Goal: Information Seeking & Learning: Learn about a topic

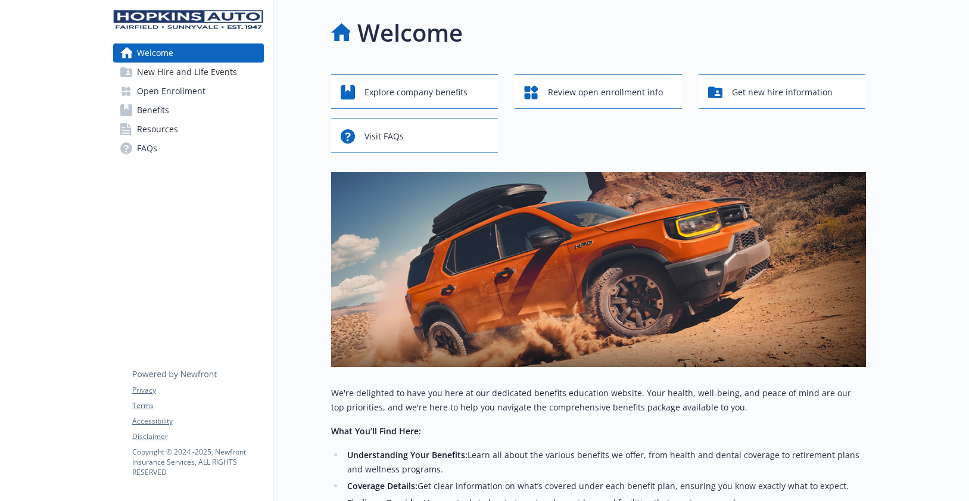
click at [150, 147] on span "FAQs" at bounding box center [147, 148] width 20 height 19
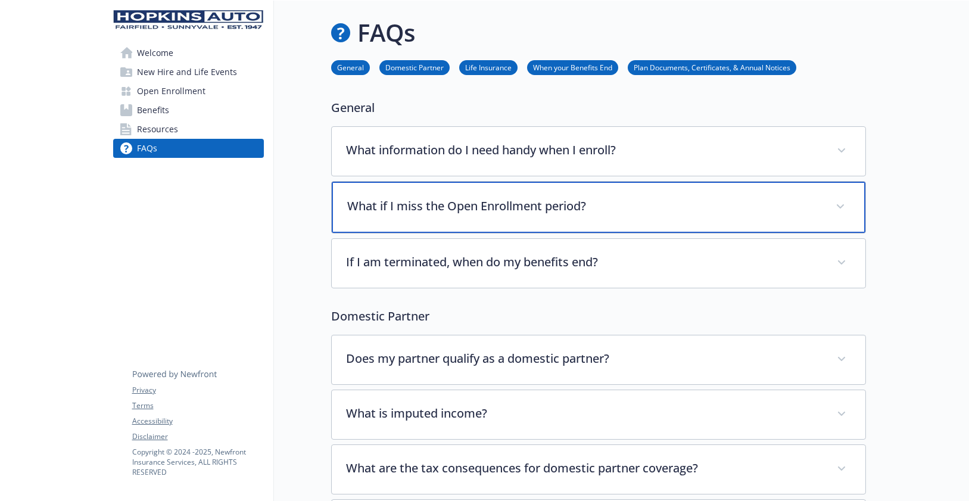
click at [611, 206] on p "What if I miss the Open Enrollment period?" at bounding box center [584, 206] width 474 height 18
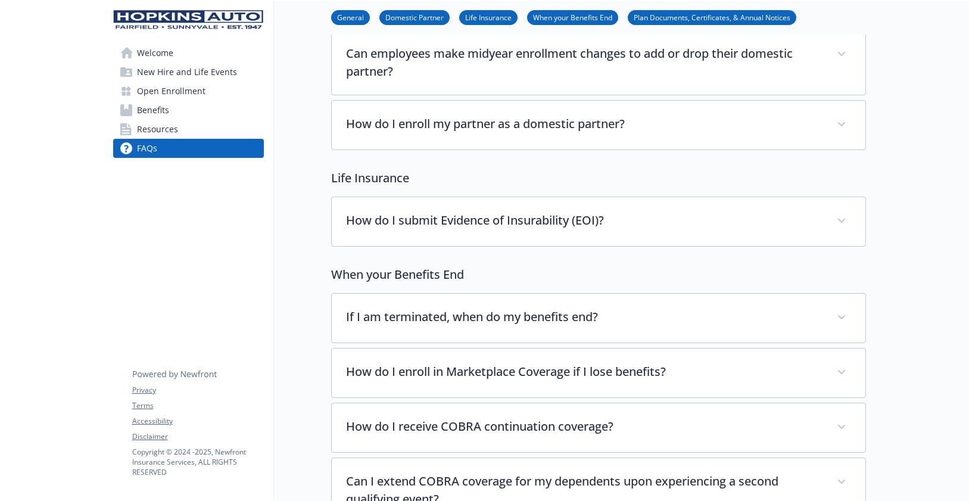
scroll to position [1193, 0]
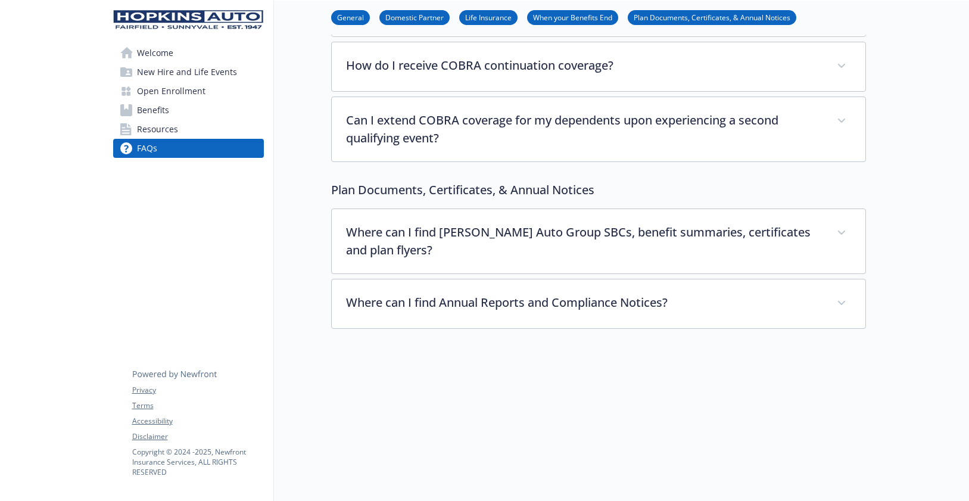
click at [157, 132] on span "Resources" at bounding box center [157, 129] width 41 height 19
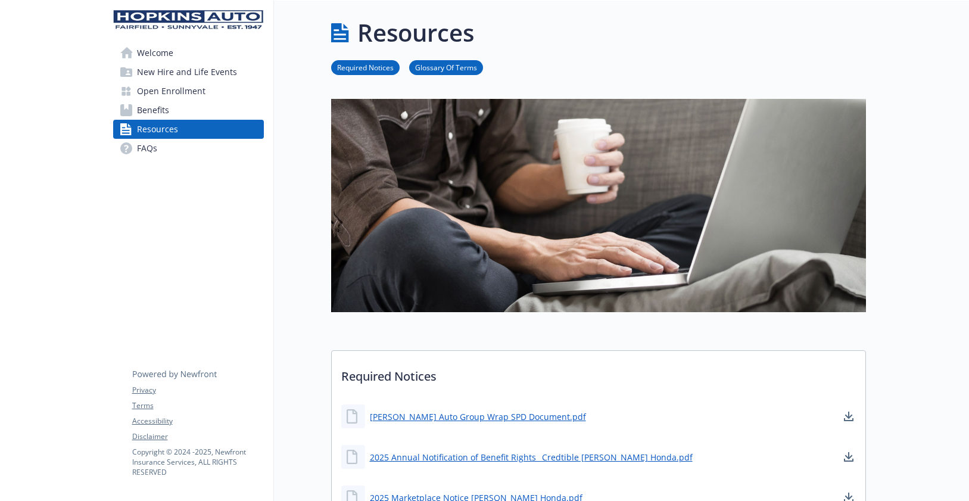
click at [145, 52] on span "Welcome" at bounding box center [155, 52] width 36 height 19
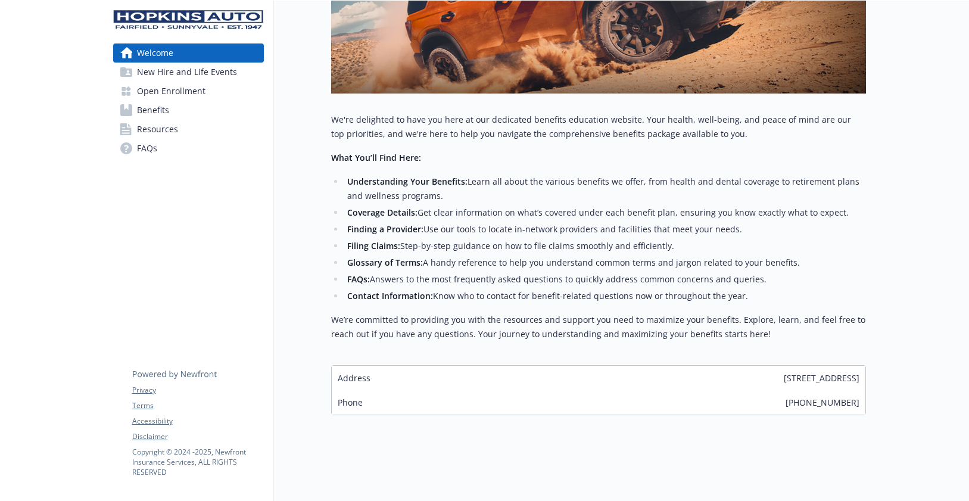
scroll to position [282, 0]
click at [388, 290] on strong "Contact Information:" at bounding box center [390, 295] width 86 height 11
click at [372, 153] on strong "What You’ll Find Here:" at bounding box center [376, 157] width 90 height 11
click at [367, 257] on strong "Glossary of Terms:" at bounding box center [385, 262] width 76 height 11
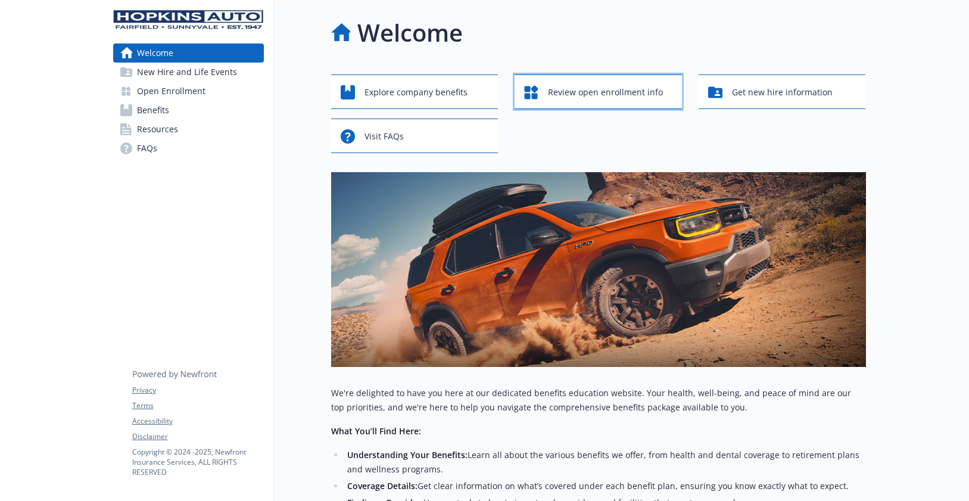
click at [623, 87] on span "Review open enrollment info" at bounding box center [605, 92] width 115 height 23
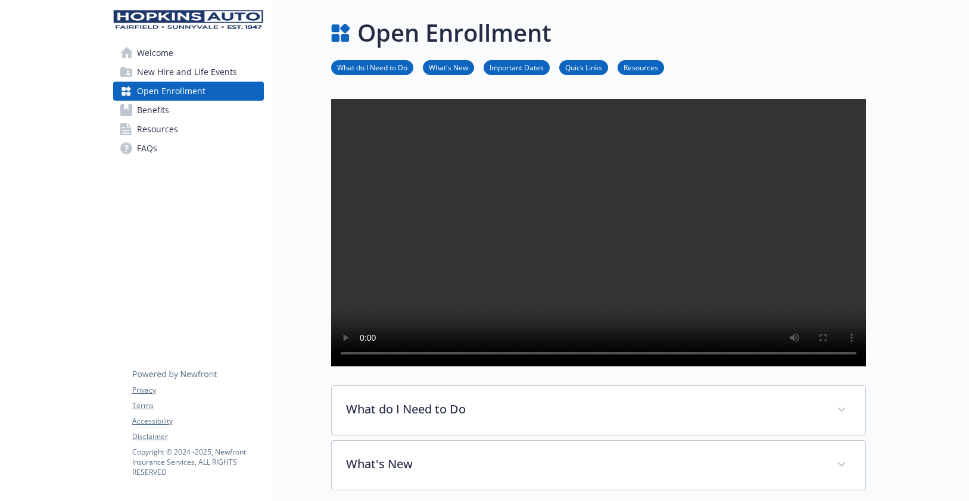
click at [160, 72] on span "New Hire and Life Events" at bounding box center [187, 72] width 100 height 19
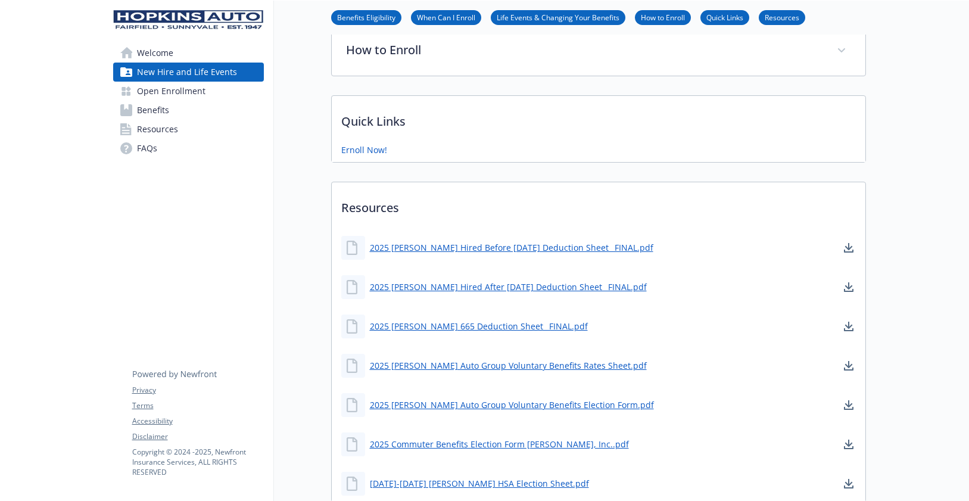
scroll to position [613, 0]
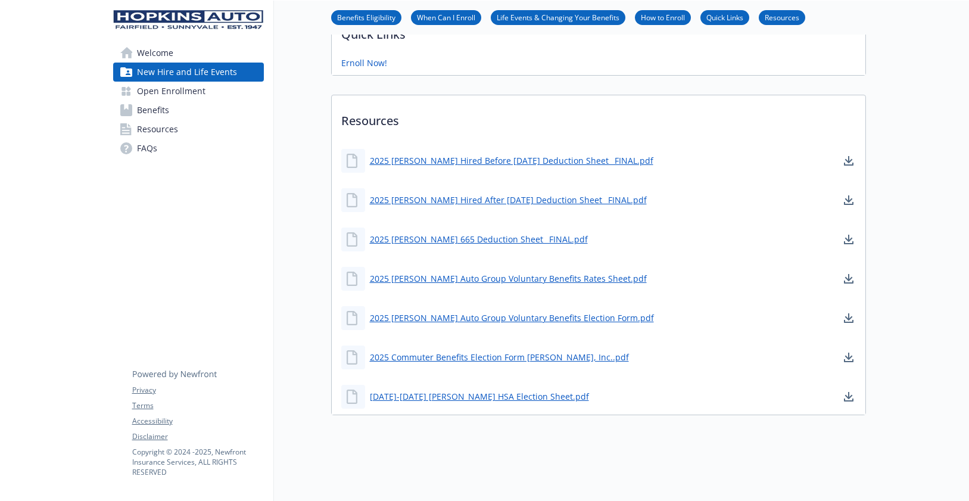
click at [139, 46] on span "Welcome" at bounding box center [155, 52] width 36 height 19
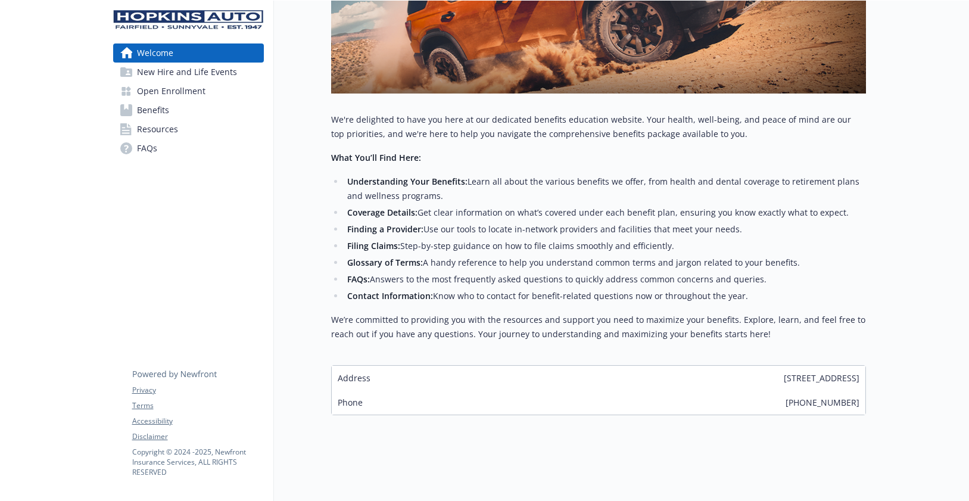
click at [403, 290] on strong "Contact Information:" at bounding box center [390, 295] width 86 height 11
click at [150, 110] on span "Benefits" at bounding box center [153, 110] width 32 height 19
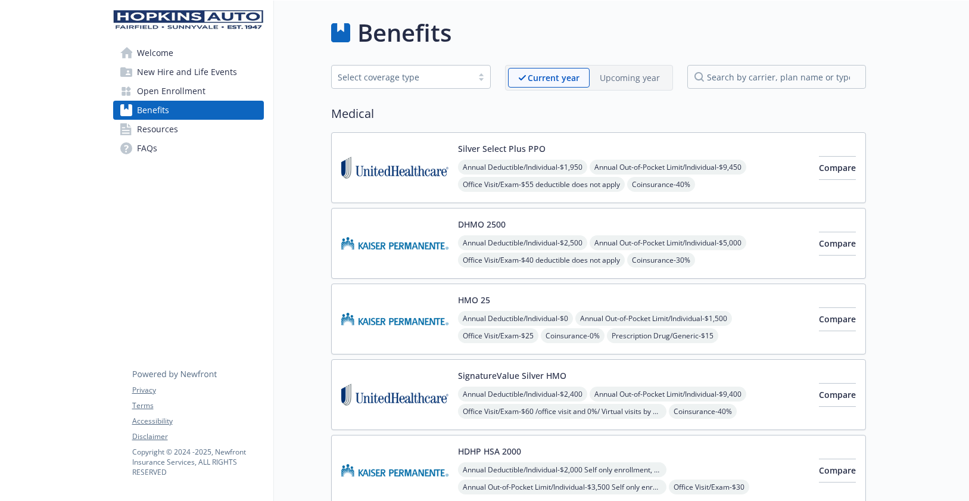
click at [625, 79] on p "Upcoming year" at bounding box center [630, 78] width 60 height 13
click at [166, 93] on span "Open Enrollment" at bounding box center [171, 91] width 69 height 19
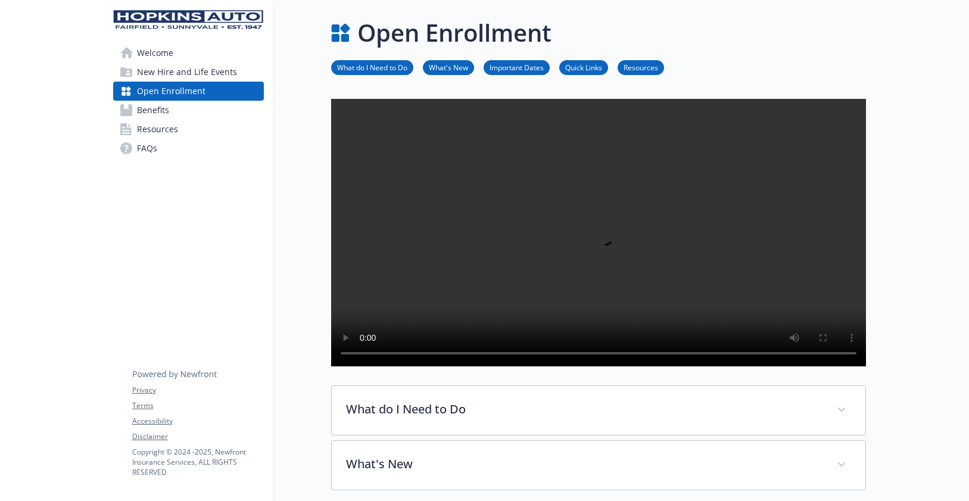
click at [180, 74] on span "New Hire and Life Events" at bounding box center [187, 72] width 100 height 19
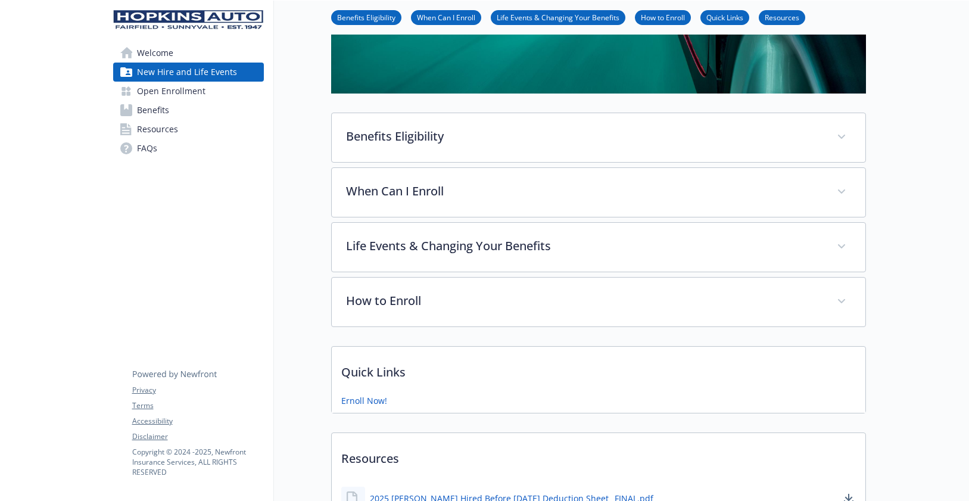
scroll to position [278, 0]
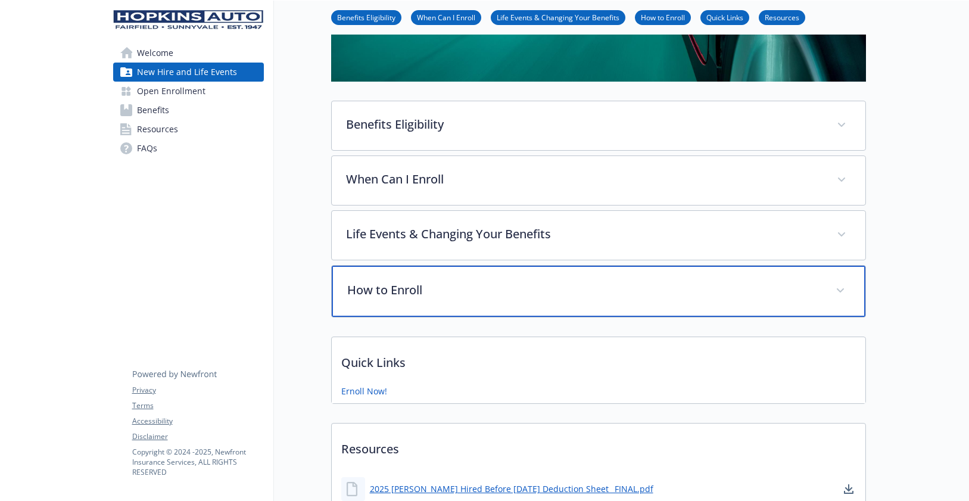
click at [394, 290] on p "How to Enroll" at bounding box center [584, 290] width 474 height 18
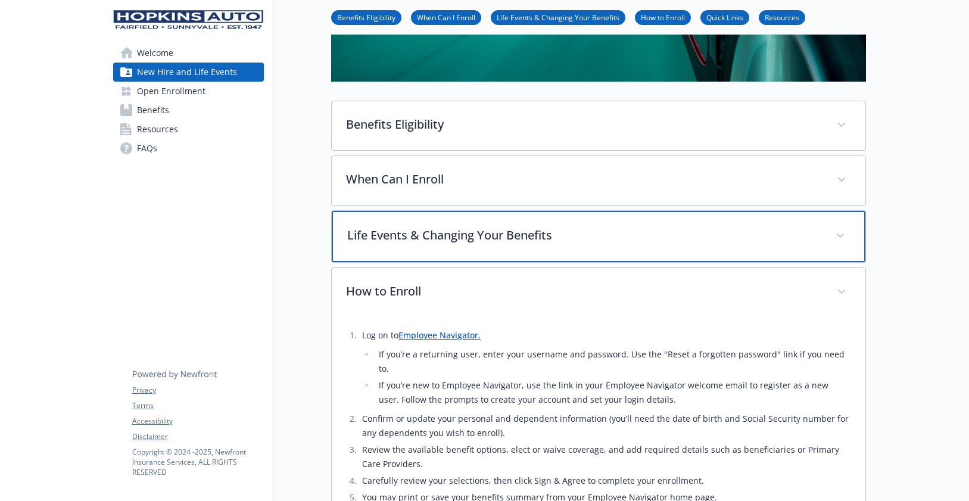
click at [511, 239] on p "Life Events & Changing Your Benefits" at bounding box center [584, 235] width 474 height 18
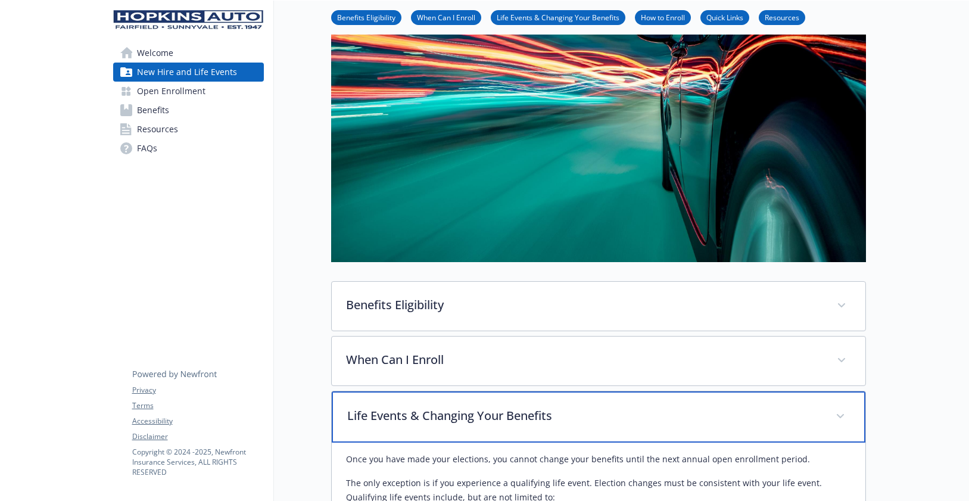
scroll to position [0, 0]
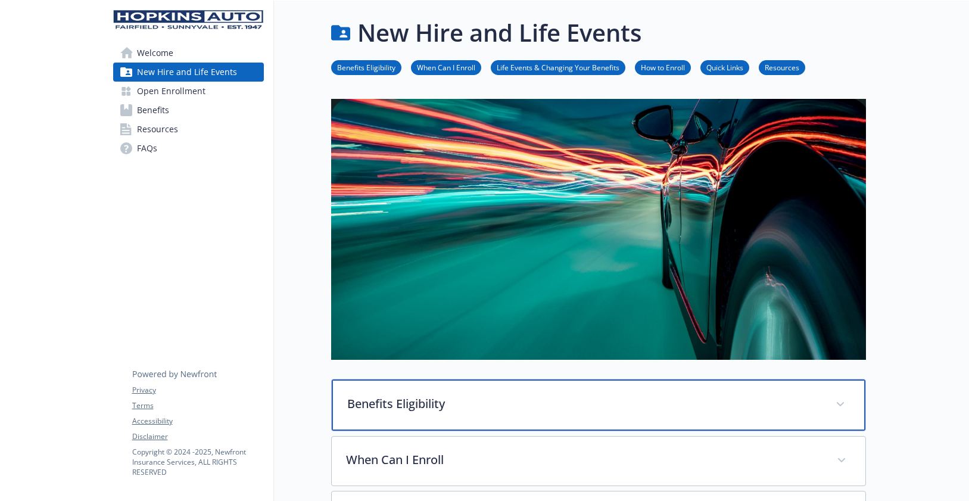
click at [415, 417] on div "Benefits Eligibility" at bounding box center [599, 405] width 534 height 51
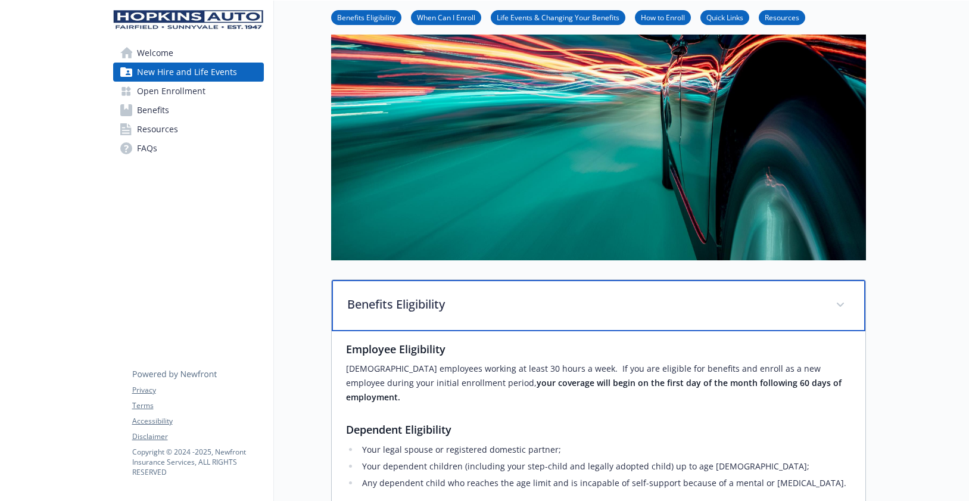
scroll to position [278, 0]
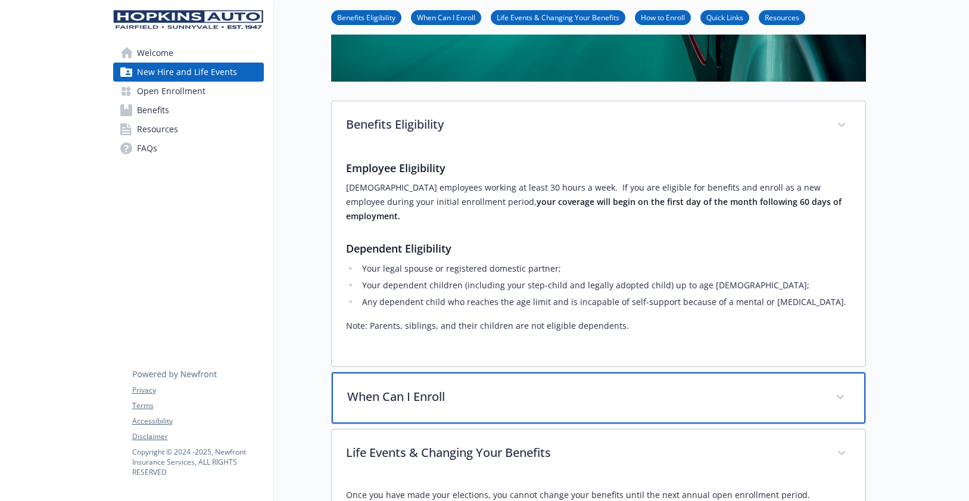
click at [418, 390] on p "When Can I Enroll" at bounding box center [584, 397] width 474 height 18
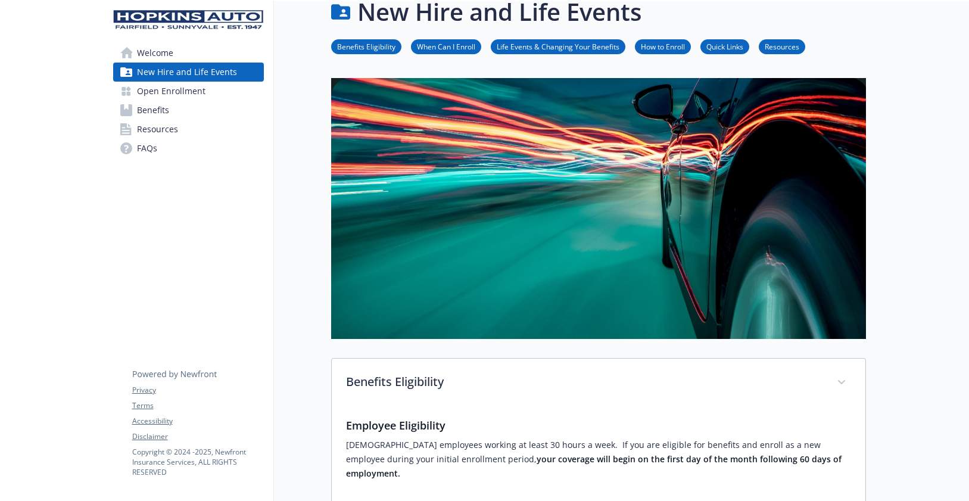
scroll to position [0, 0]
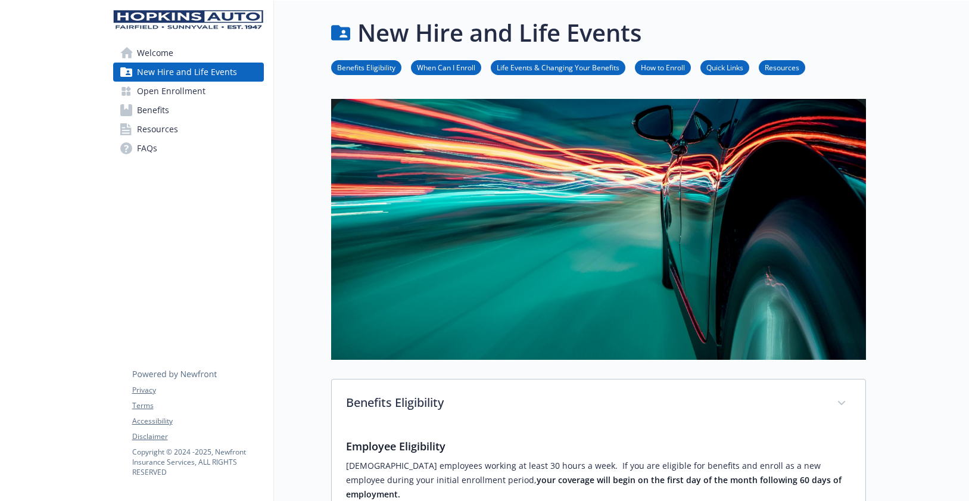
click at [148, 151] on span "FAQs" at bounding box center [147, 148] width 20 height 19
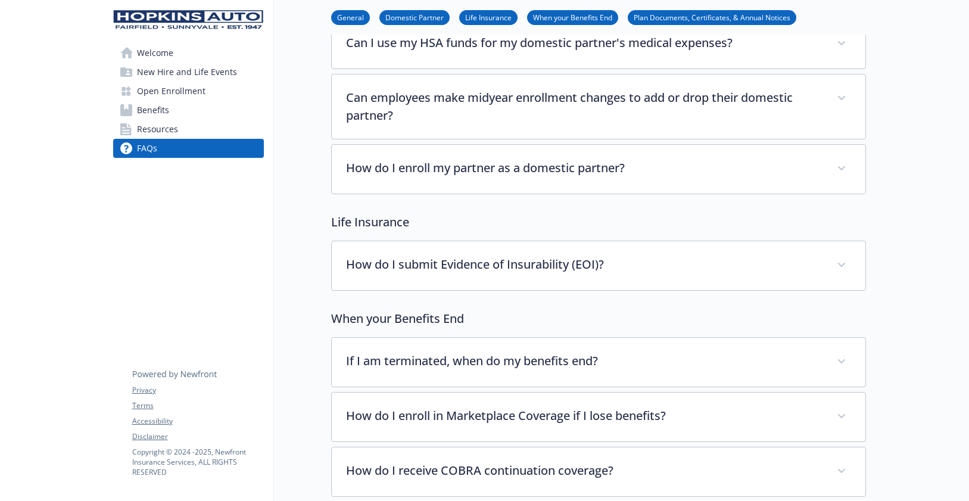
scroll to position [339, 0]
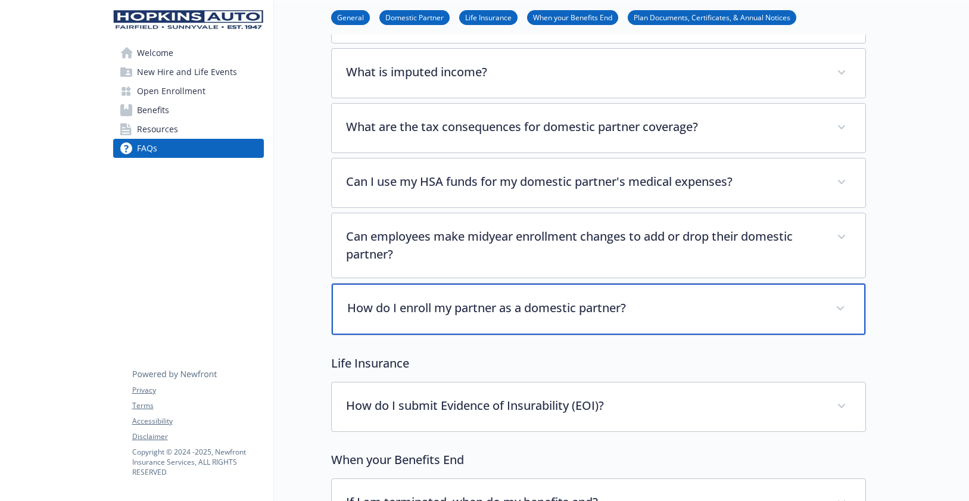
click at [710, 324] on div "How do I enroll my partner as a domestic partner?" at bounding box center [599, 309] width 534 height 51
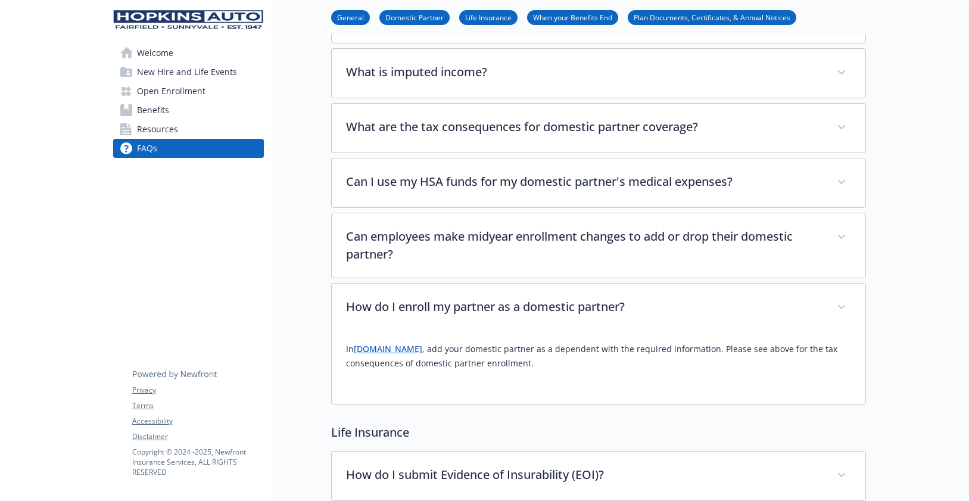
click at [422, 352] on link "[DOMAIN_NAME]" at bounding box center [388, 348] width 69 height 11
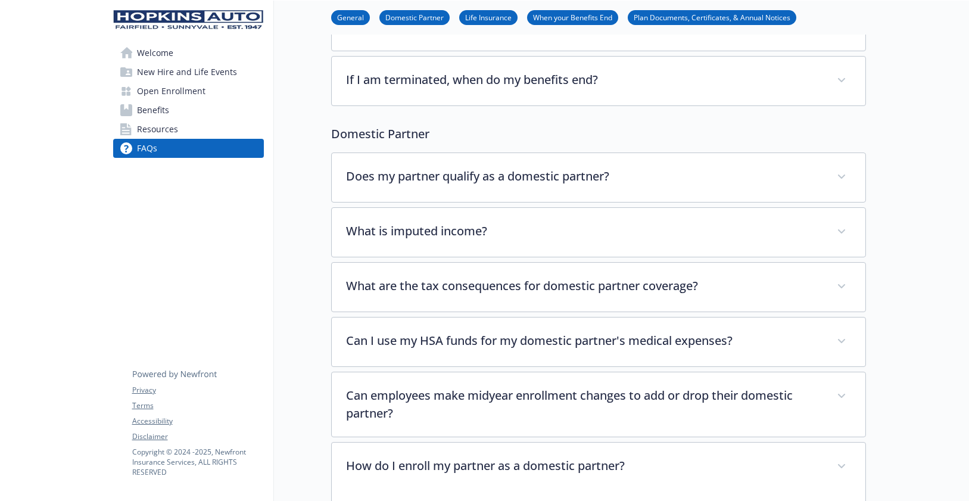
scroll to position [200, 0]
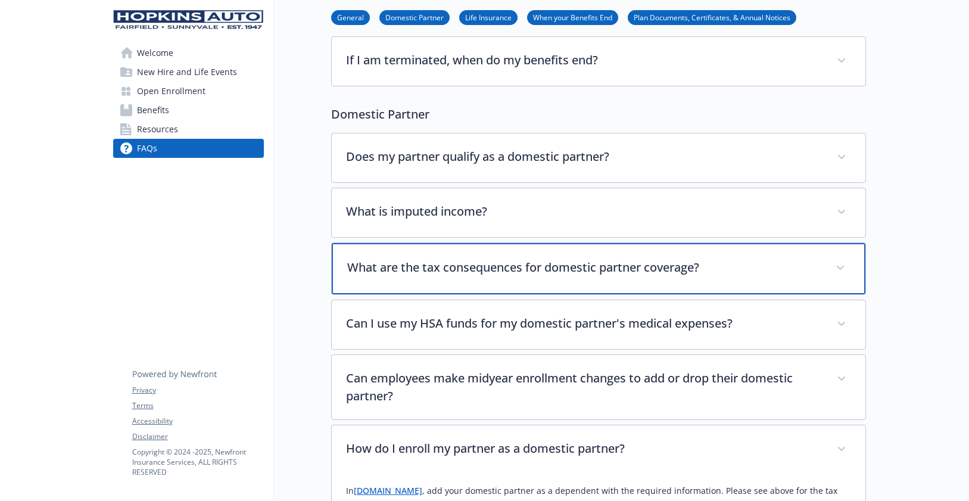
click at [444, 260] on p "What are the tax consequences for domestic partner coverage?" at bounding box center [584, 268] width 474 height 18
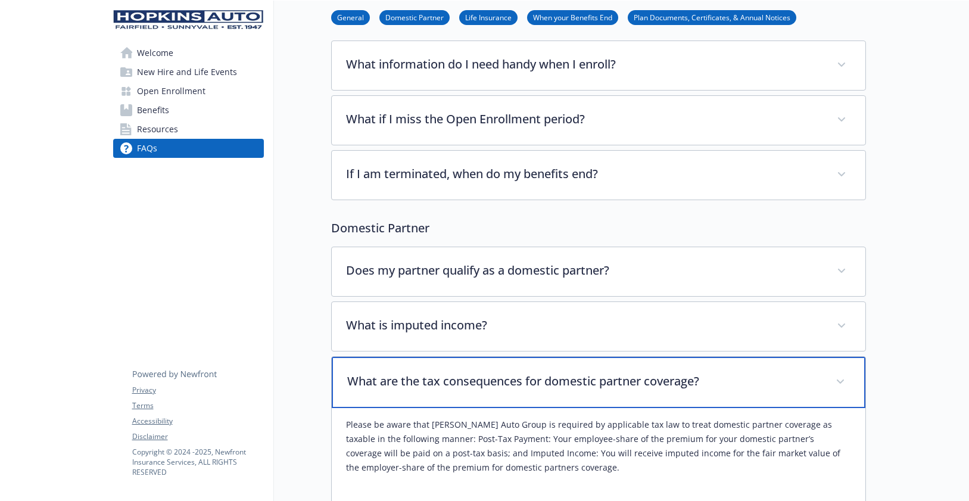
scroll to position [61, 0]
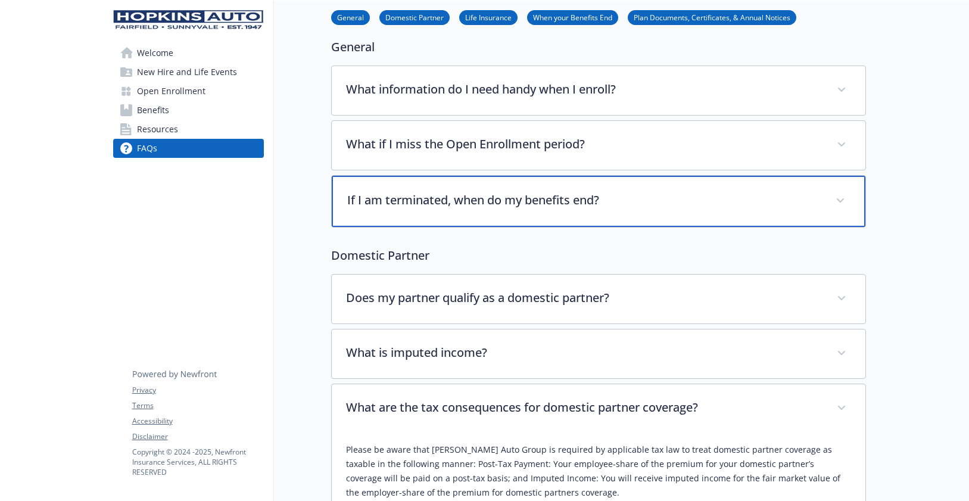
click at [419, 200] on p "If I am terminated, when do my benefits end?" at bounding box center [584, 200] width 474 height 18
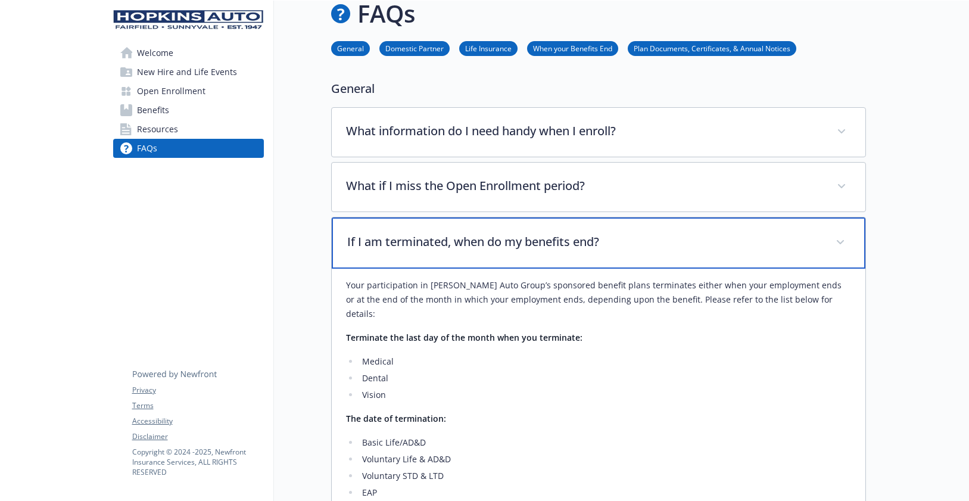
scroll to position [0, 0]
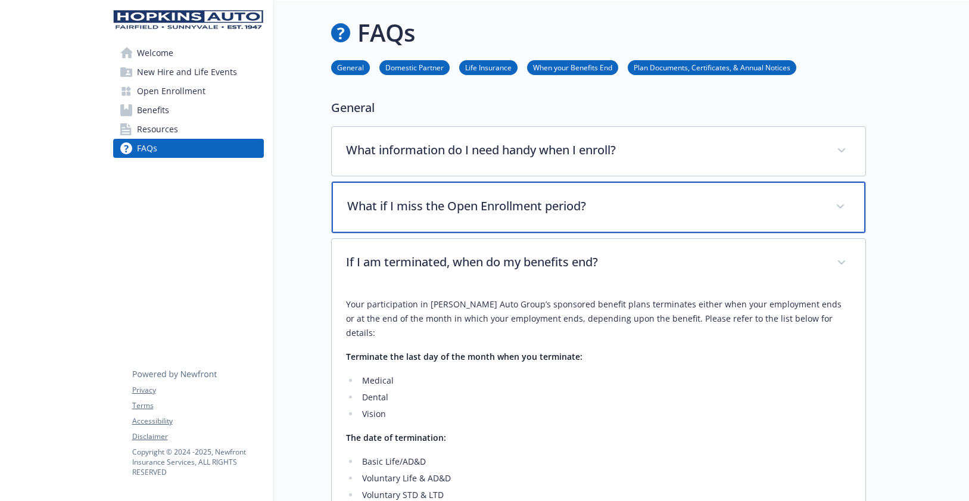
click at [376, 204] on p "What if I miss the Open Enrollment period?" at bounding box center [584, 206] width 474 height 18
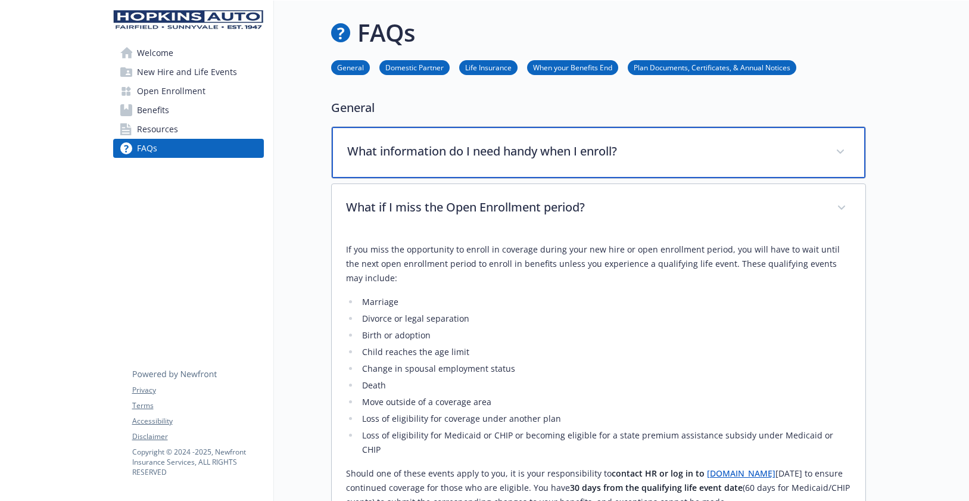
click at [443, 155] on p "What information do I need handy when I enroll?" at bounding box center [584, 151] width 474 height 18
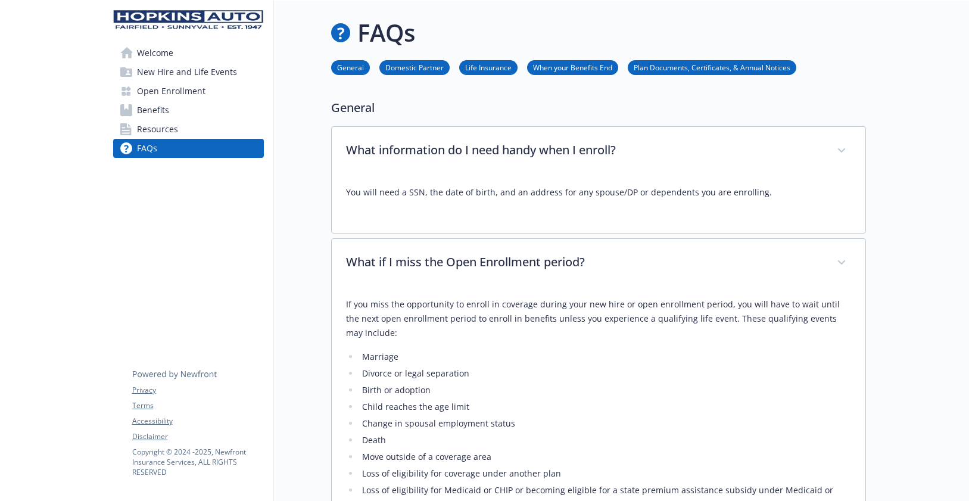
click at [352, 66] on link "General" at bounding box center [350, 66] width 39 height 11
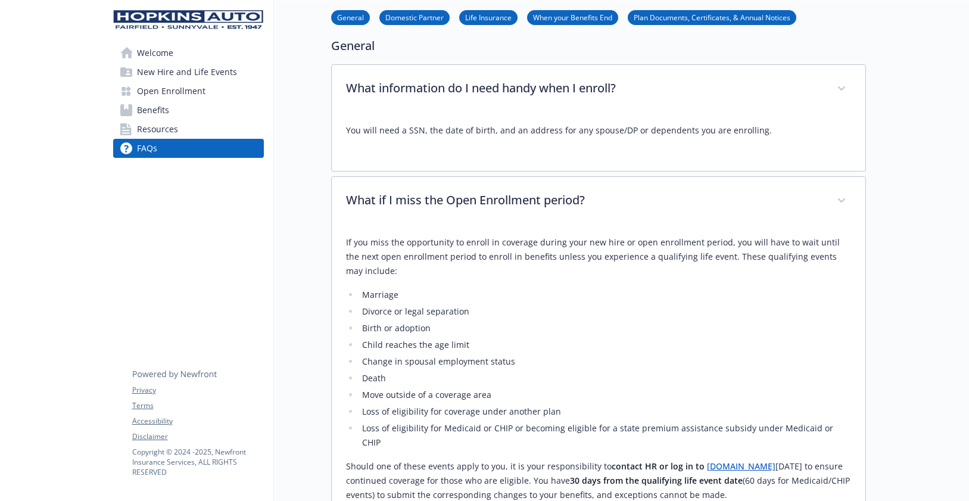
click at [169, 125] on link "Resources" at bounding box center [188, 129] width 151 height 19
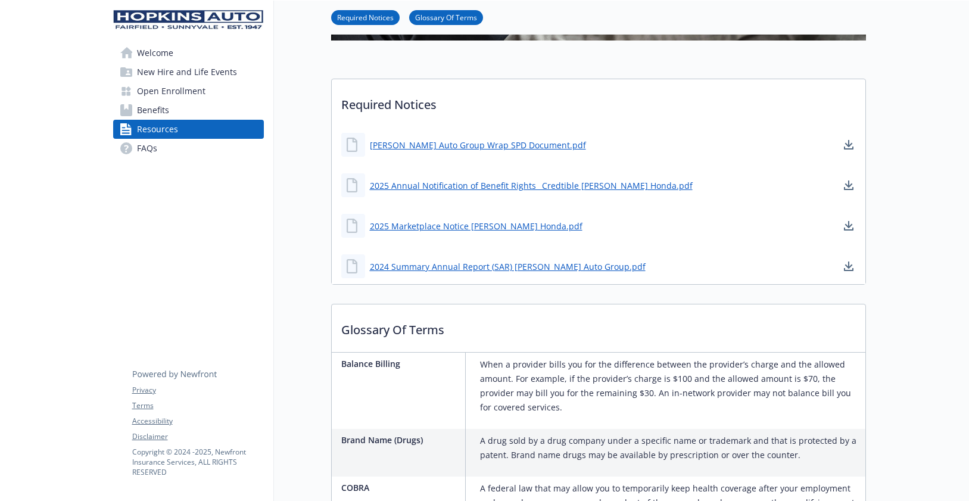
scroll to position [0, 9]
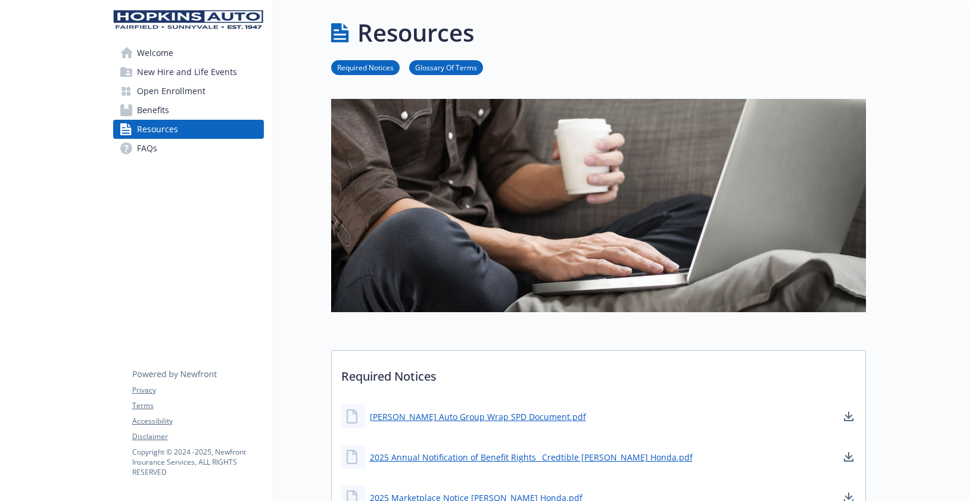
click at [156, 52] on span "Welcome" at bounding box center [155, 52] width 36 height 19
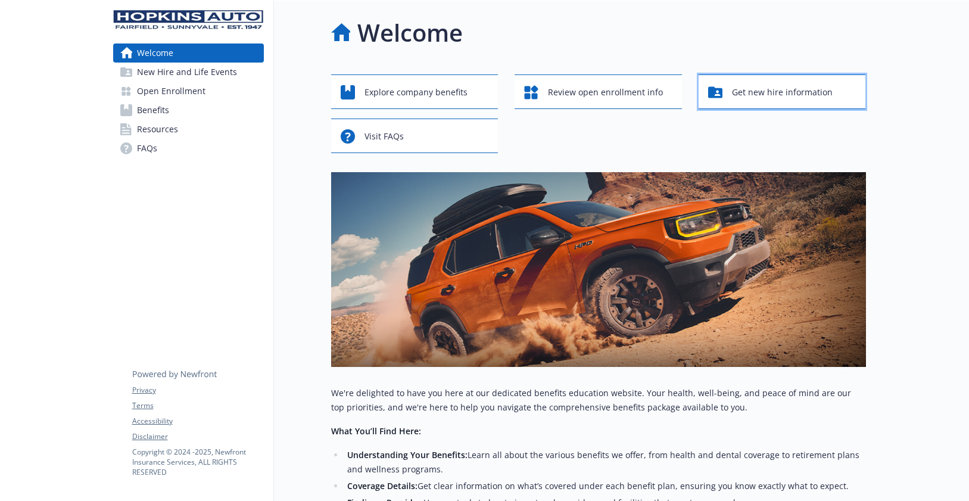
click at [747, 92] on span "Get new hire information" at bounding box center [782, 92] width 101 height 23
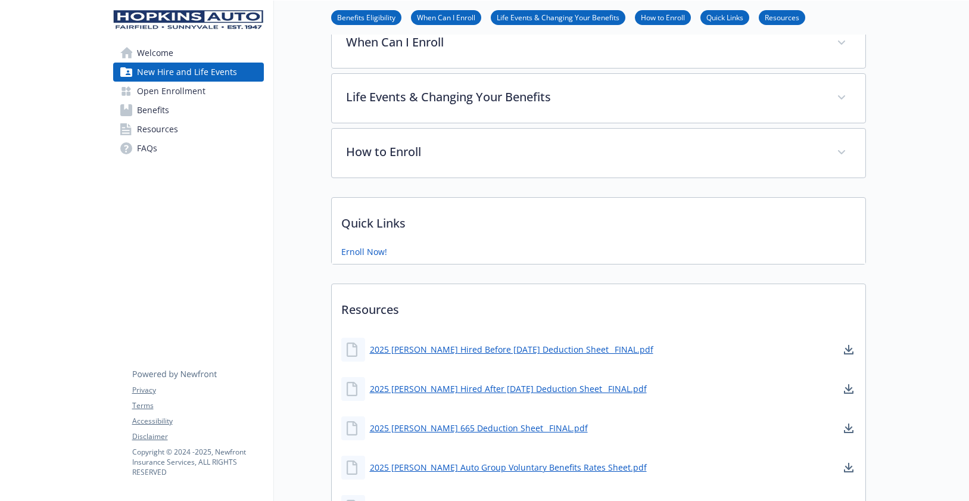
scroll to position [417, 9]
click at [349, 251] on link "Ernoll Now!" at bounding box center [365, 251] width 48 height 15
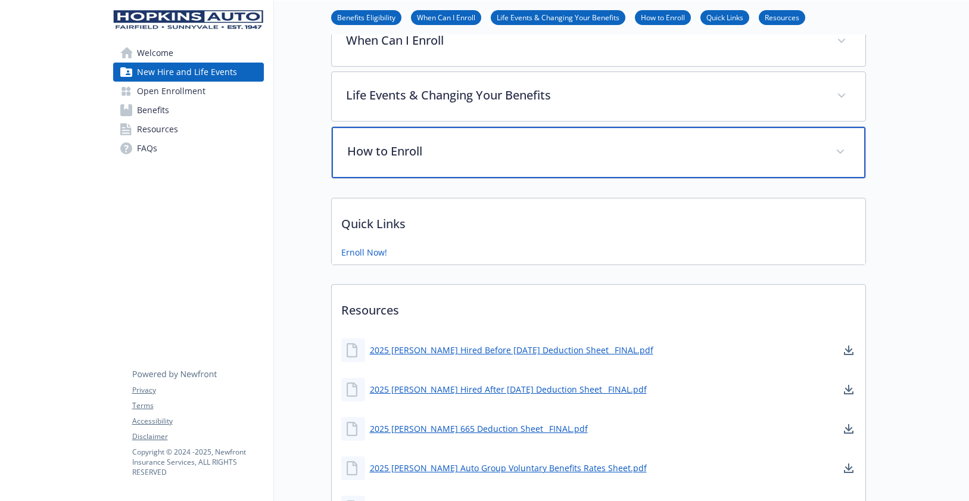
click at [363, 153] on p "How to Enroll" at bounding box center [584, 151] width 474 height 18
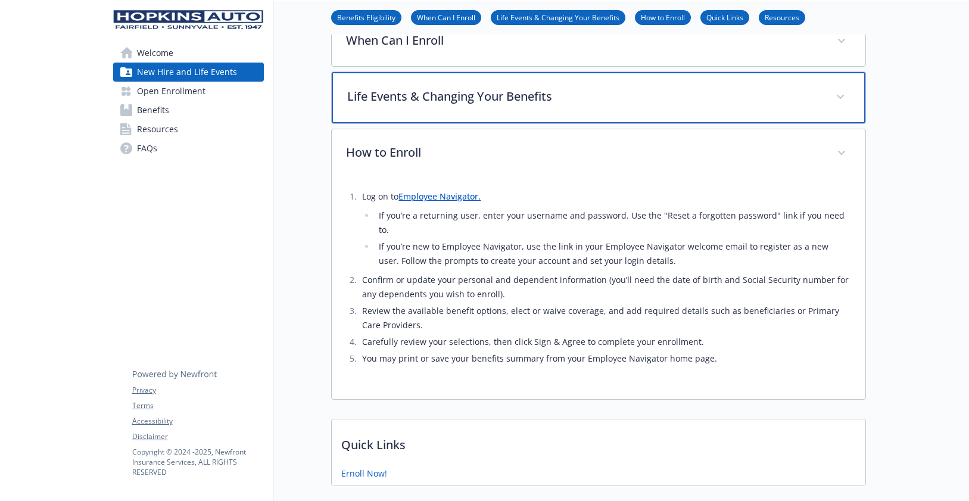
click at [501, 92] on p "Life Events & Changing Your Benefits" at bounding box center [584, 97] width 474 height 18
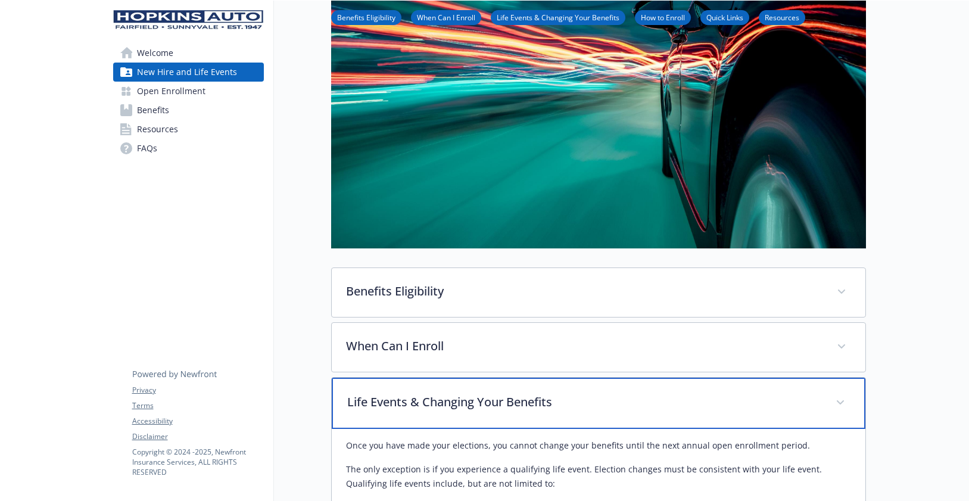
scroll to position [139, 9]
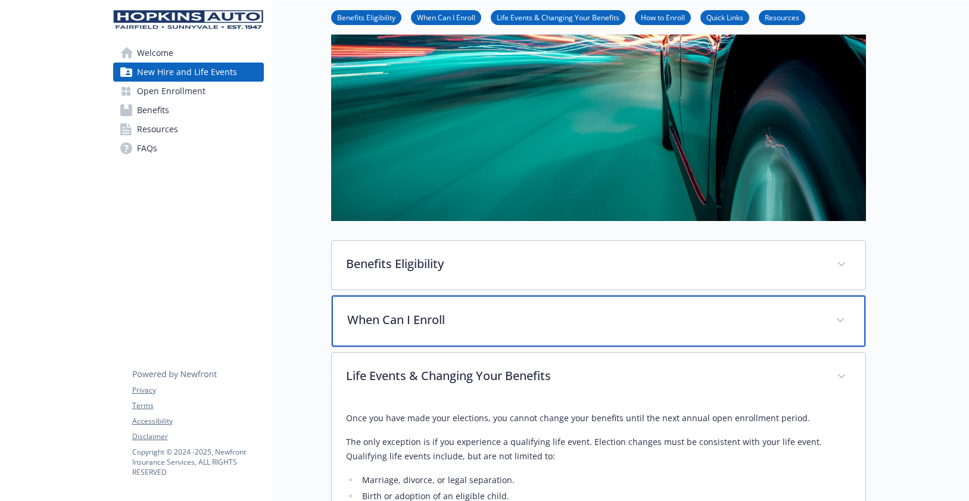
click at [501, 306] on div "When Can I Enroll" at bounding box center [599, 321] width 534 height 51
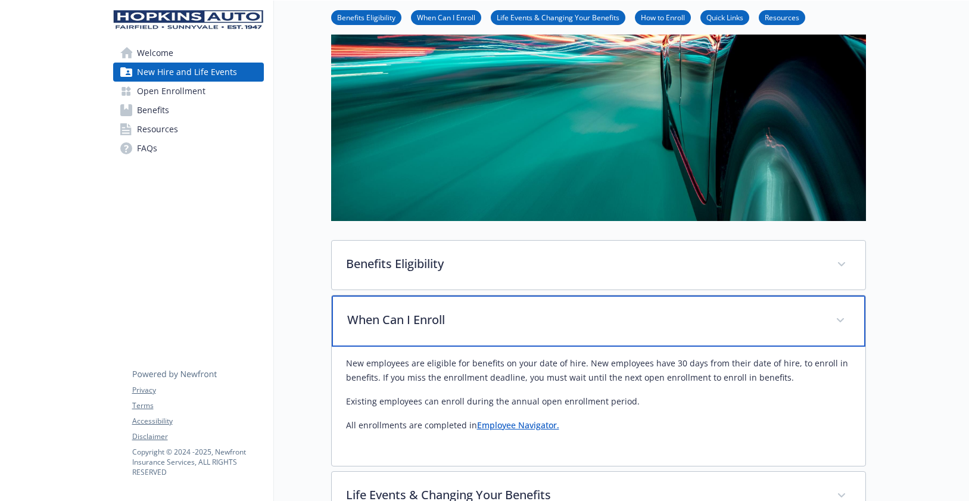
scroll to position [278, 9]
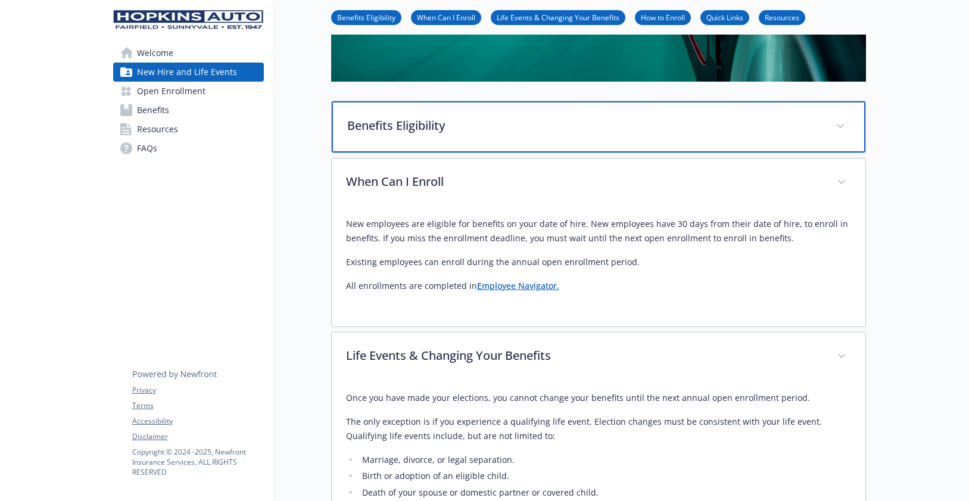
click at [458, 114] on div "Benefits Eligibility" at bounding box center [599, 126] width 534 height 51
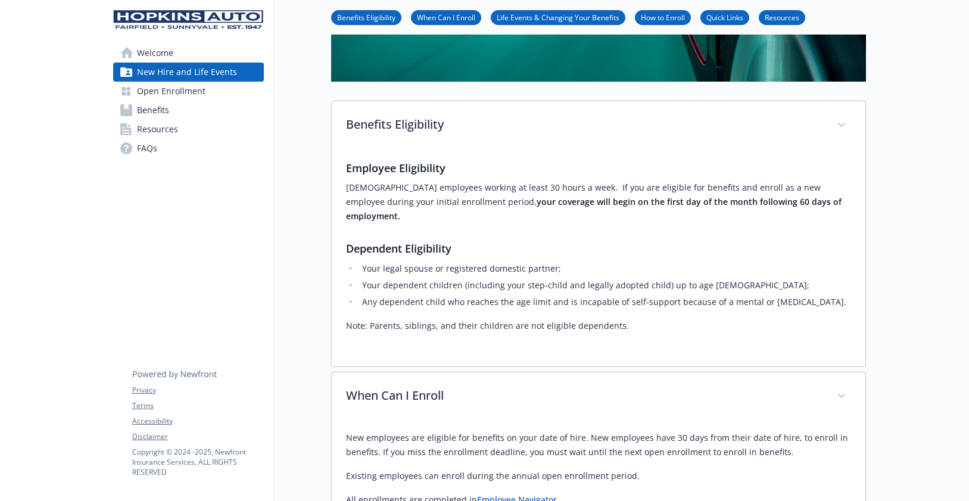
click at [161, 48] on span "Welcome" at bounding box center [155, 52] width 36 height 19
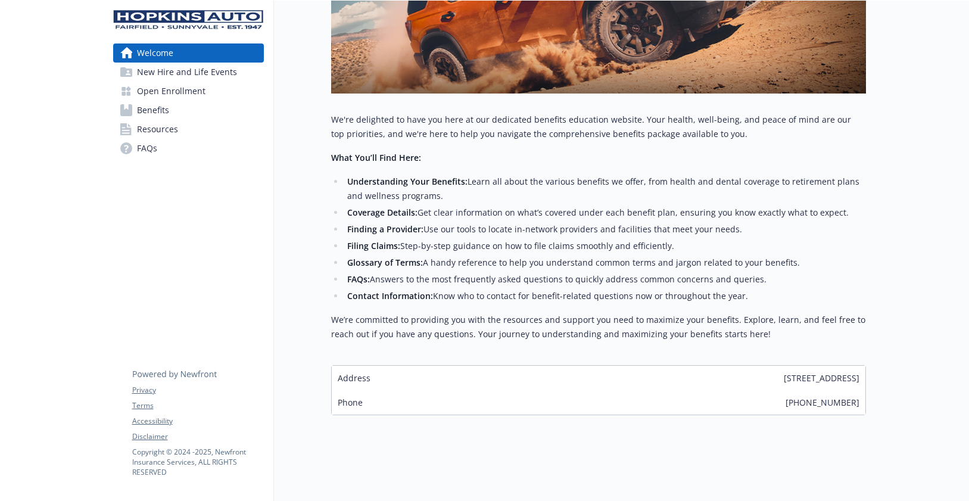
scroll to position [278, 9]
click at [355, 293] on strong "Contact Information:" at bounding box center [390, 295] width 86 height 11
drag, startPoint x: 760, startPoint y: 288, endPoint x: 322, endPoint y: 296, distance: 438.0
click at [331, 296] on ul "Understanding Your Benefits: Learn all about the various benefits we offer, fro…" at bounding box center [598, 239] width 535 height 129
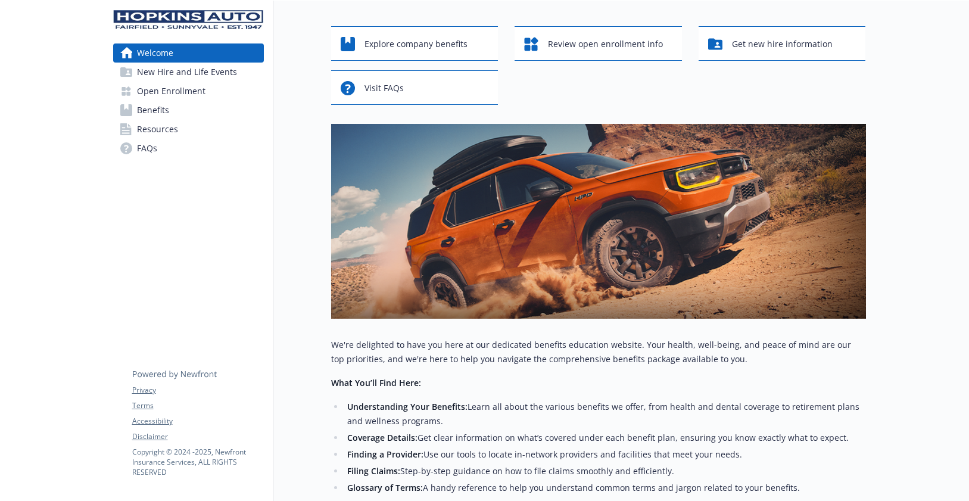
scroll to position [0, 9]
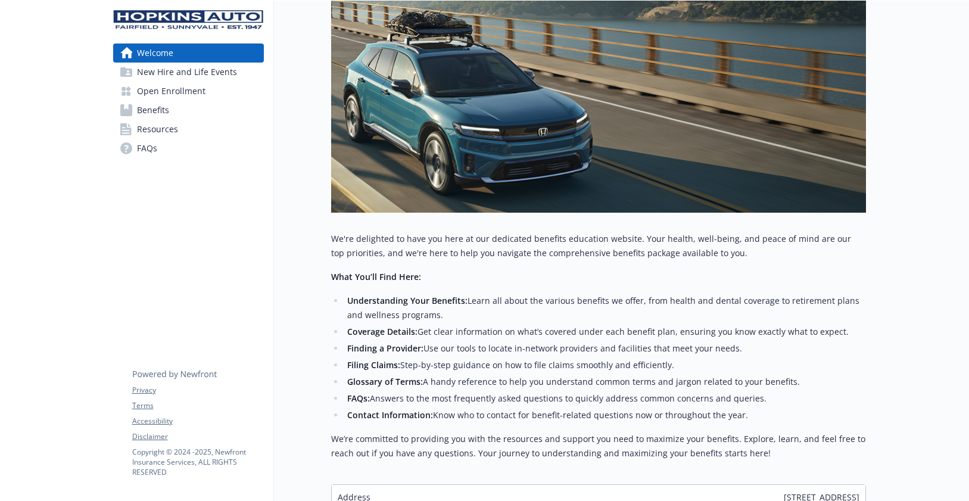
scroll to position [278, 0]
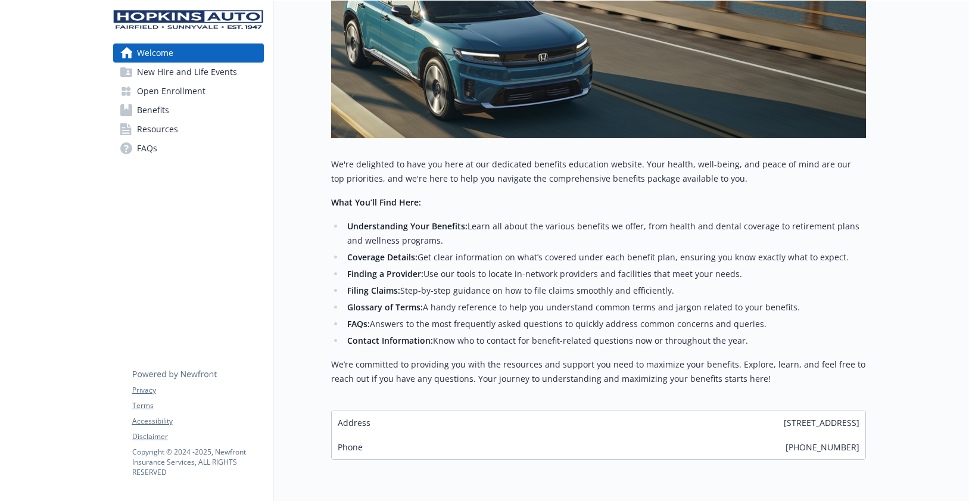
click at [364, 342] on strong "Contact Information:" at bounding box center [390, 340] width 86 height 11
click at [354, 321] on strong "FAQs:" at bounding box center [358, 323] width 23 height 11
click at [356, 305] on strong "Glossary of Terms:" at bounding box center [385, 307] width 76 height 11
click at [355, 265] on li "Coverage Details: Get clear information on what’s covered under each benefit pl…" at bounding box center [605, 257] width 522 height 14
click at [206, 189] on div "Welcome New Hire and Life Events Open Enrollment Benefits Resources FAQs Privac…" at bounding box center [189, 133] width 170 height 823
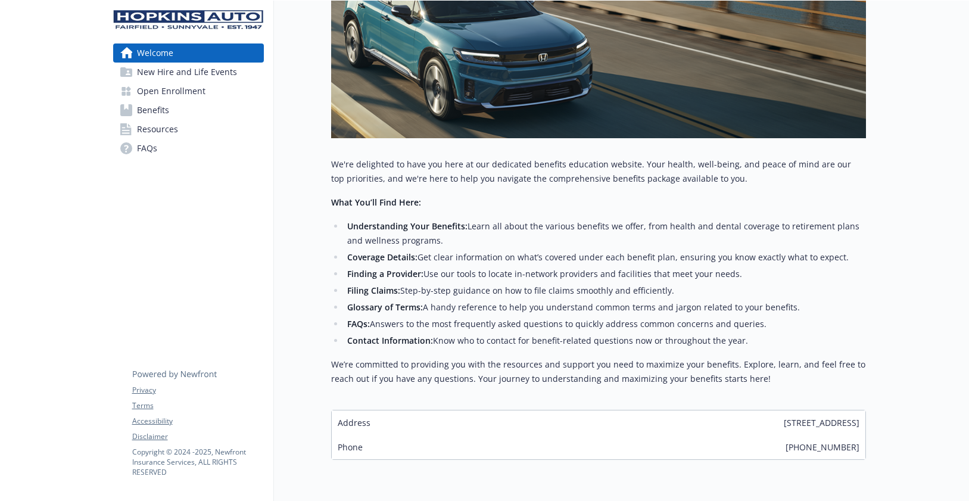
click at [163, 70] on span "New Hire and Life Events" at bounding box center [187, 72] width 100 height 19
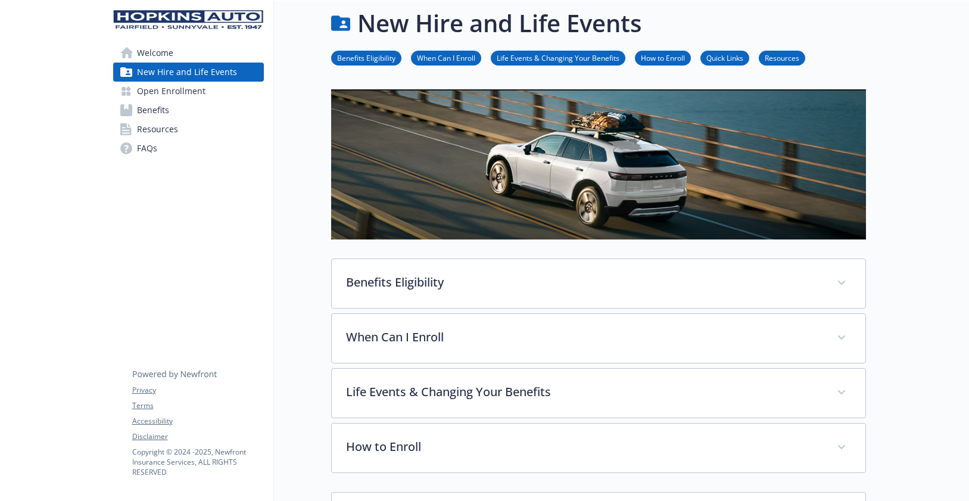
scroll to position [278, 0]
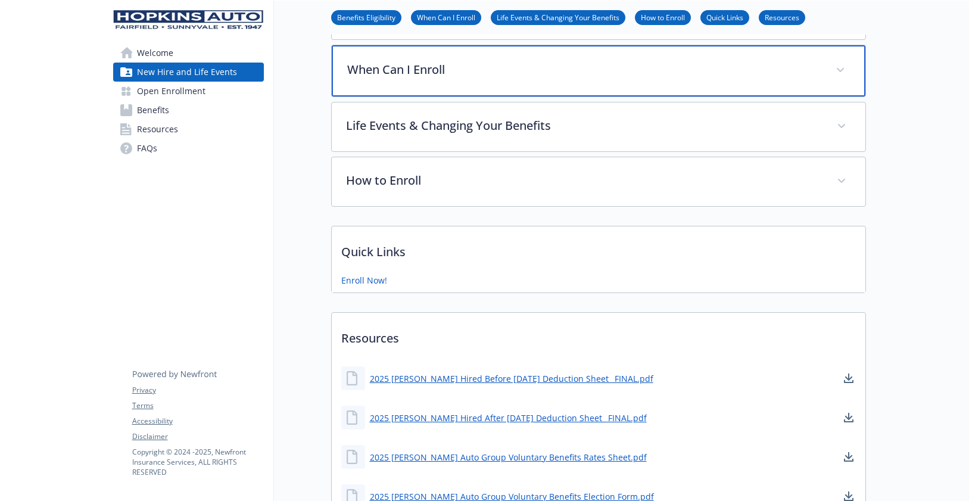
click at [391, 72] on p "When Can I Enroll" at bounding box center [584, 70] width 474 height 18
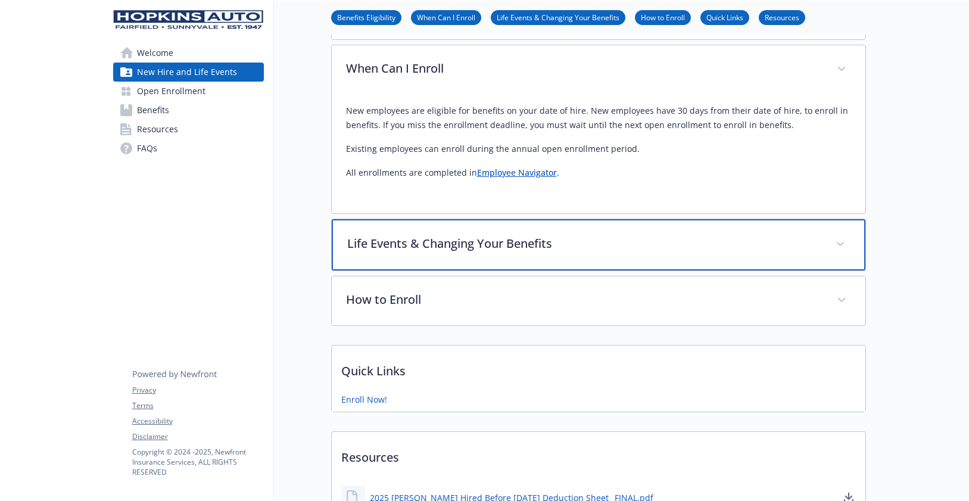
click at [480, 244] on p "Life Events & Changing Your Benefits" at bounding box center [584, 244] width 474 height 18
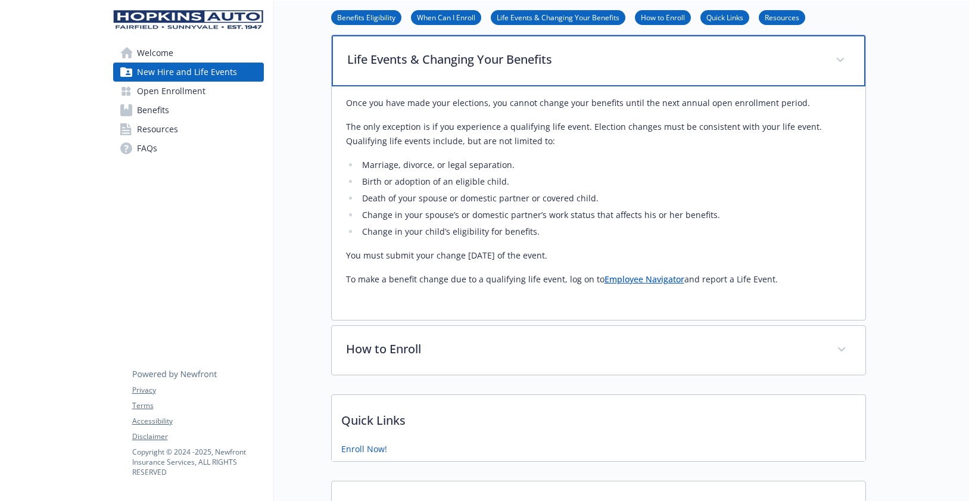
scroll to position [556, 0]
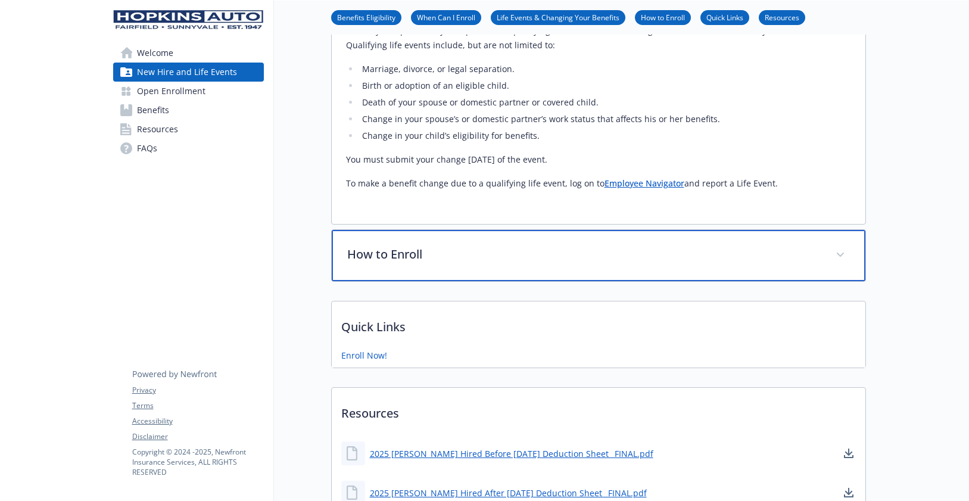
click at [443, 254] on p "How to Enroll" at bounding box center [584, 254] width 474 height 18
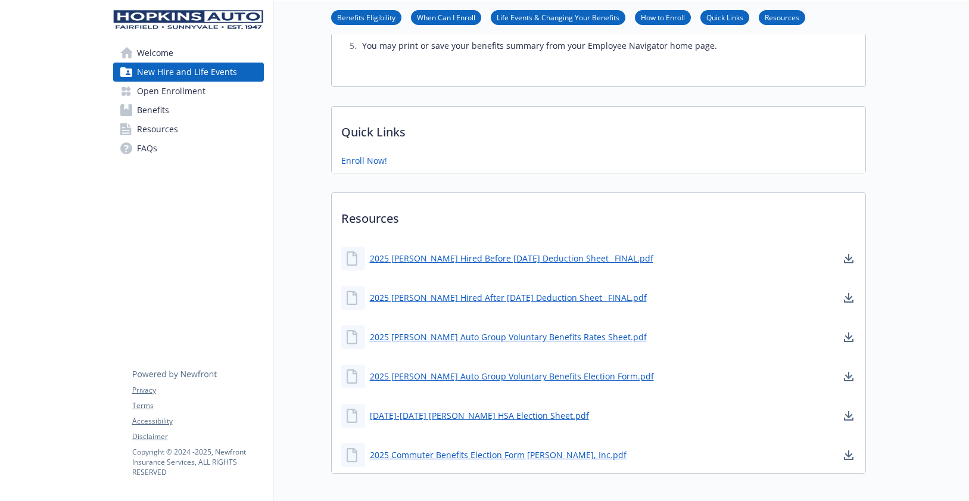
scroll to position [973, 0]
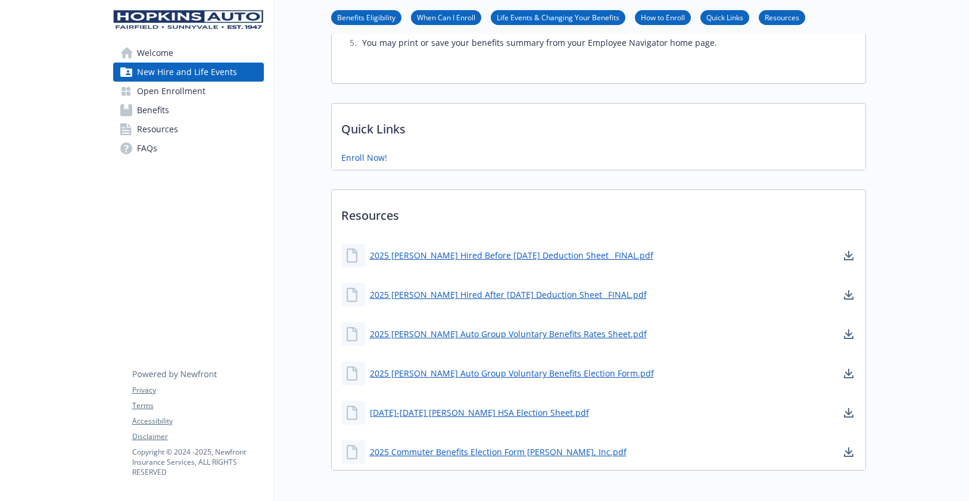
click at [418, 114] on p "Quick Links" at bounding box center [599, 126] width 534 height 44
click at [151, 89] on span "Open Enrollment" at bounding box center [171, 91] width 69 height 19
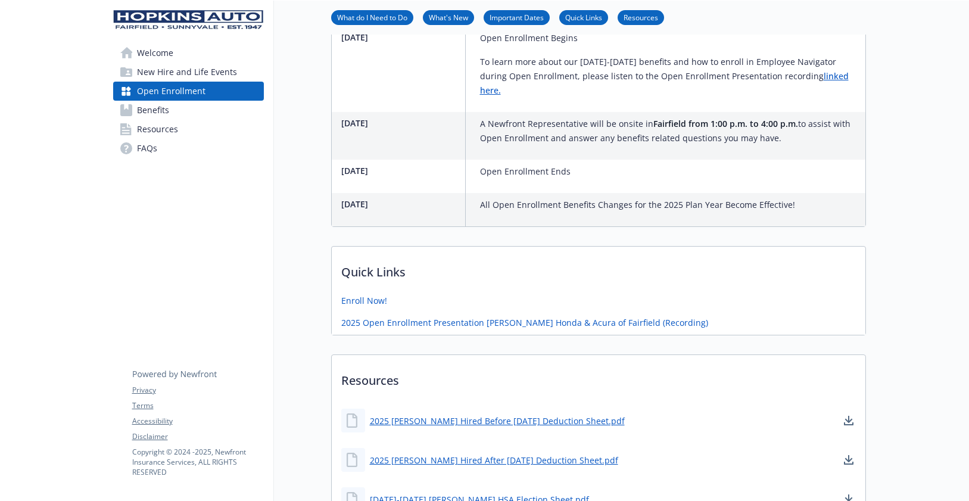
scroll to position [744, 0]
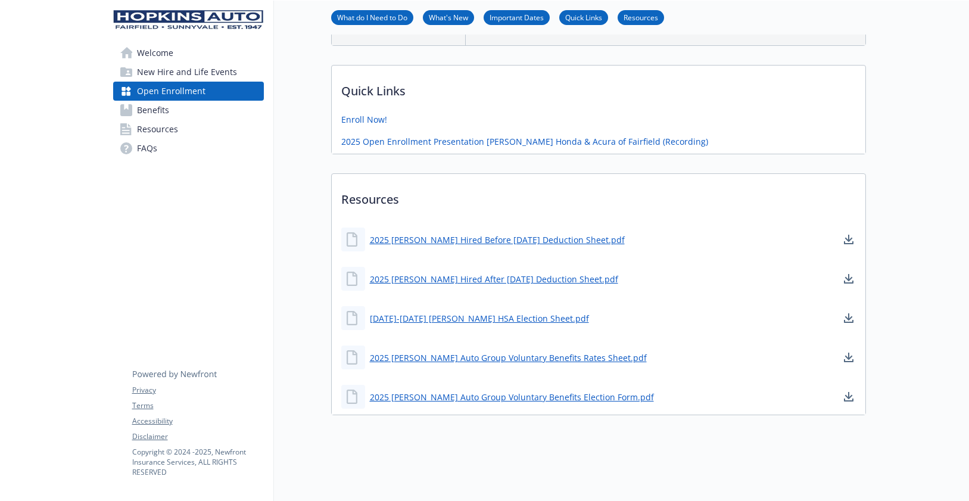
click at [144, 113] on span "Benefits" at bounding box center [153, 110] width 32 height 19
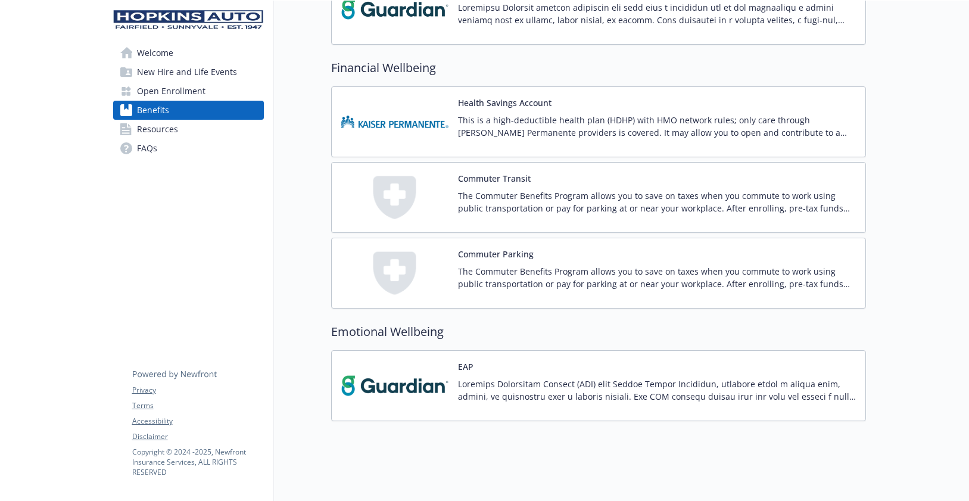
scroll to position [1266, 0]
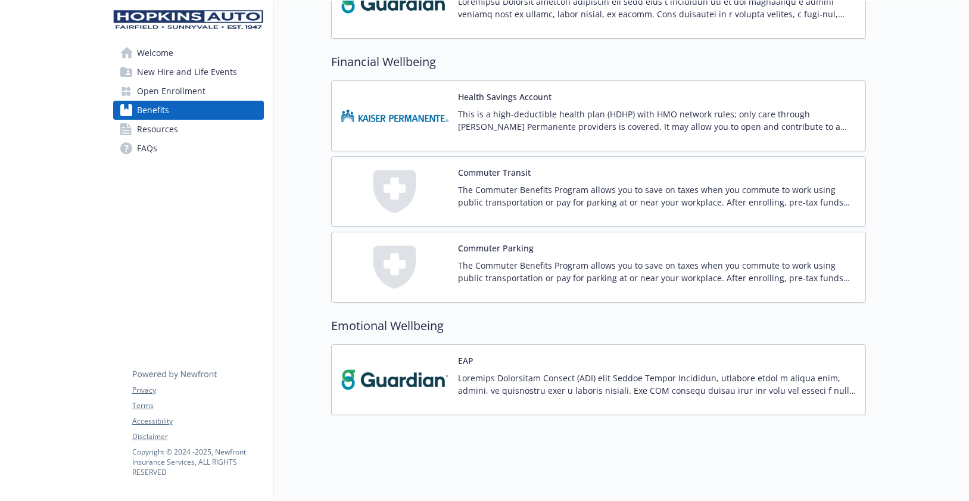
click at [169, 132] on span "Resources" at bounding box center [157, 129] width 41 height 19
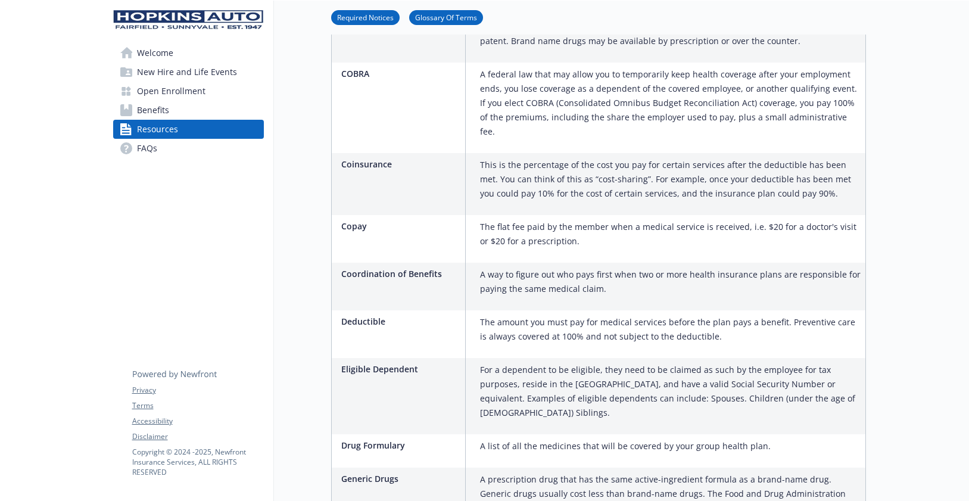
scroll to position [695, 0]
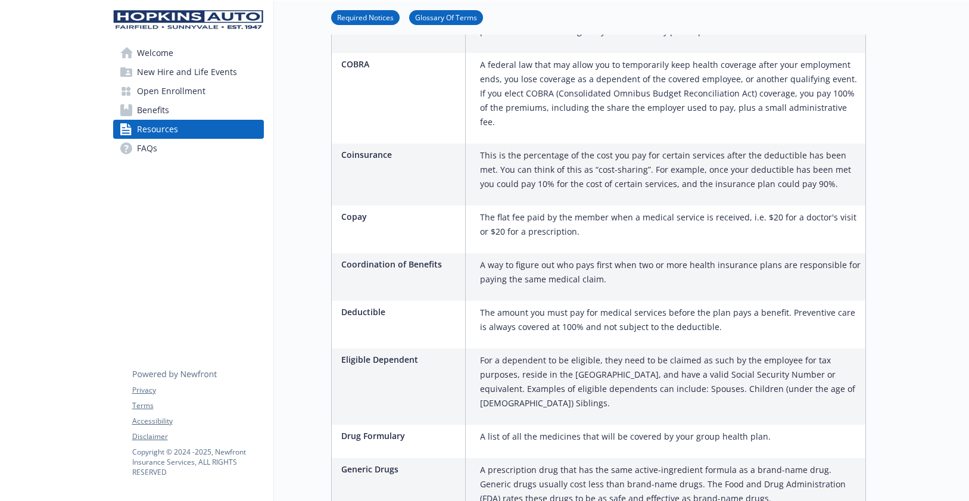
click at [159, 146] on link "FAQs" at bounding box center [188, 148] width 151 height 19
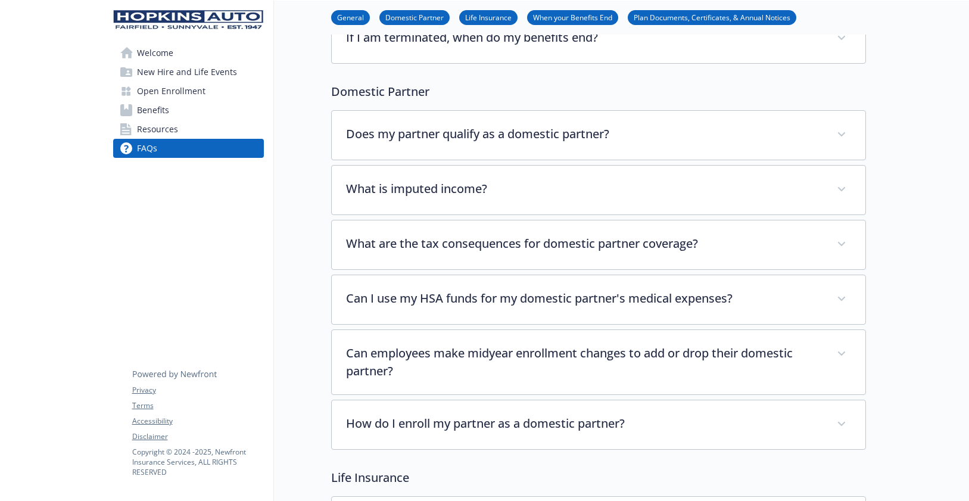
scroll to position [200, 0]
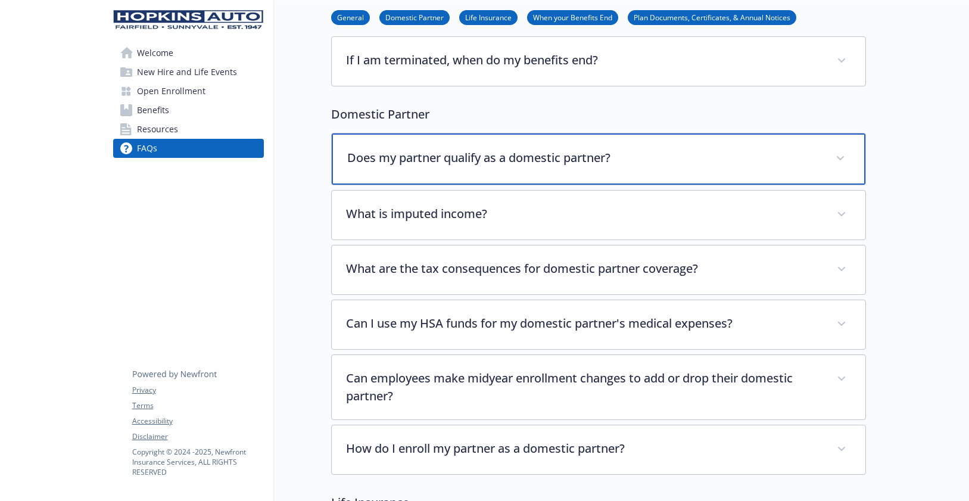
click at [654, 154] on p "Does my partner qualify as a domestic partner?" at bounding box center [584, 158] width 474 height 18
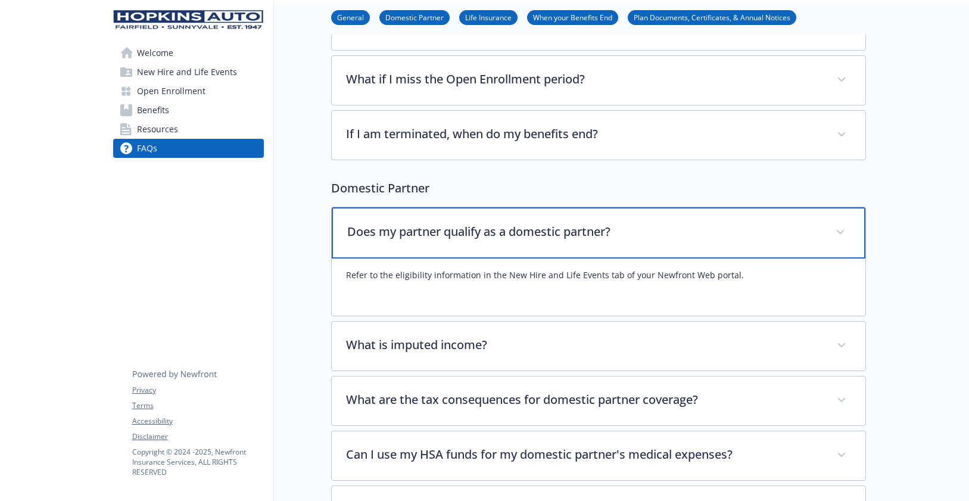
scroll to position [0, 0]
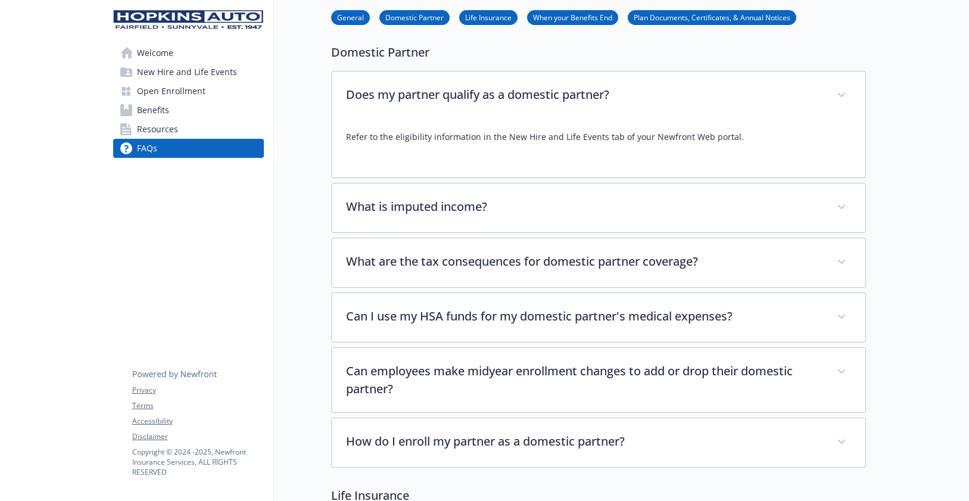
scroll to position [265, 0]
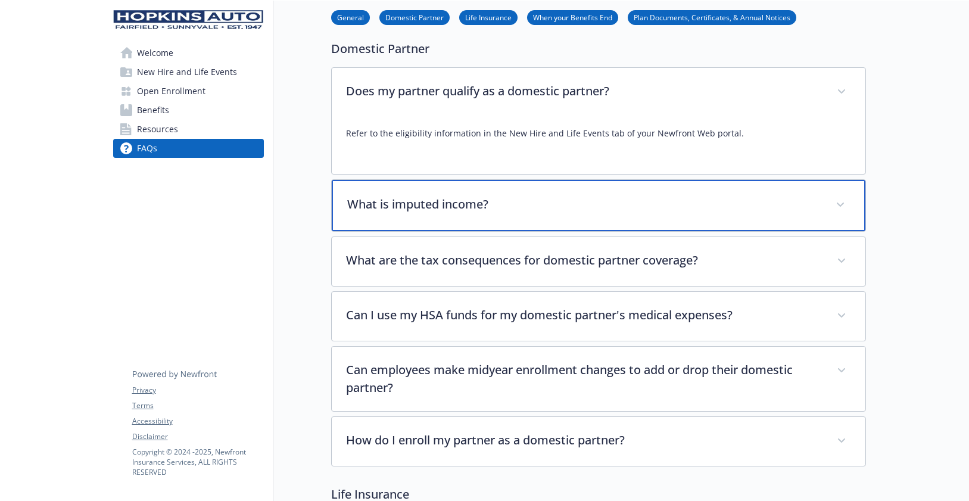
click at [824, 201] on div "What is imputed income?" at bounding box center [599, 205] width 534 height 51
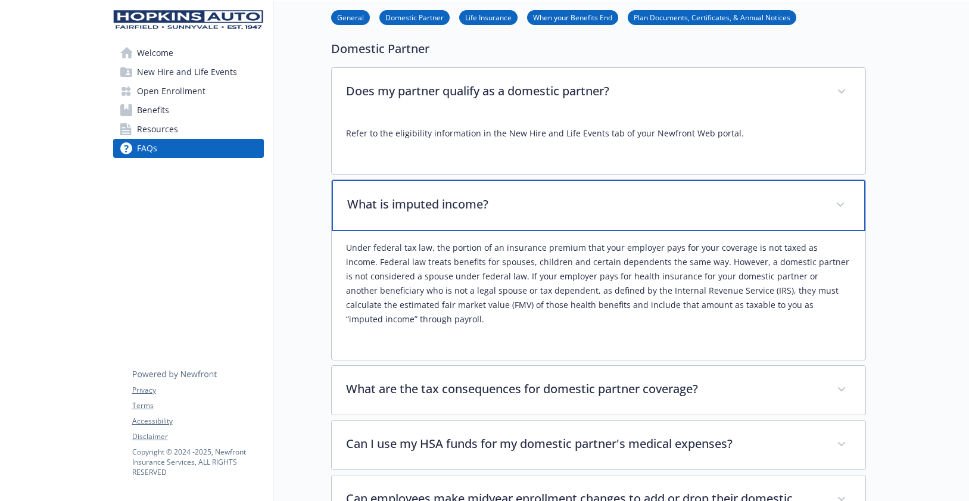
click at [841, 206] on icon at bounding box center [840, 205] width 7 height 4
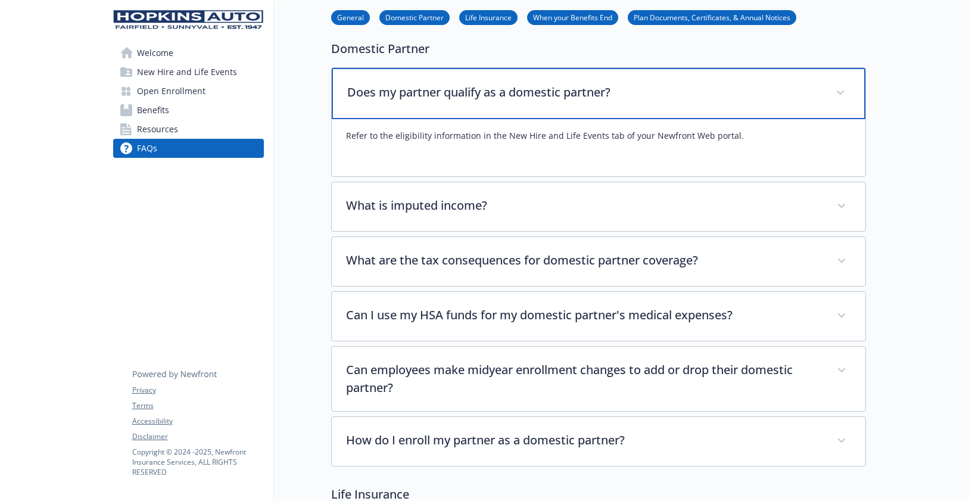
click at [838, 92] on icon at bounding box center [840, 93] width 7 height 5
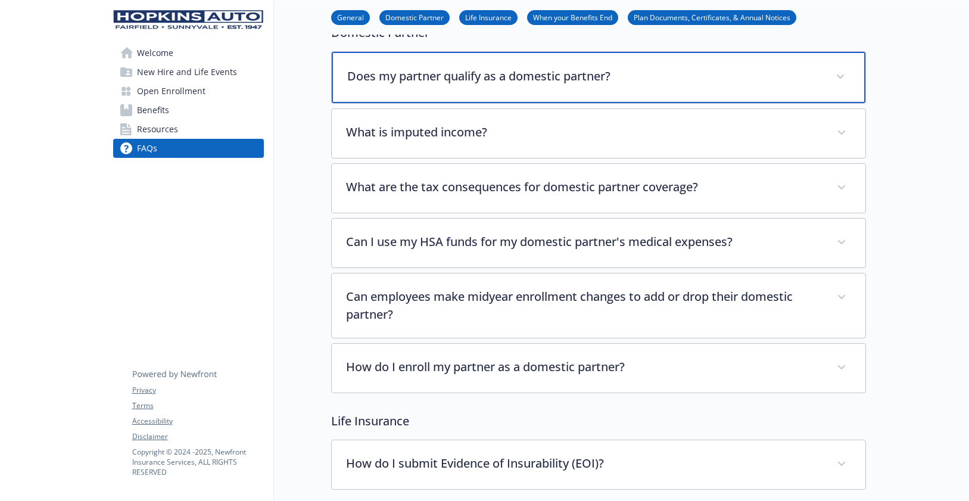
scroll to position [243, 0]
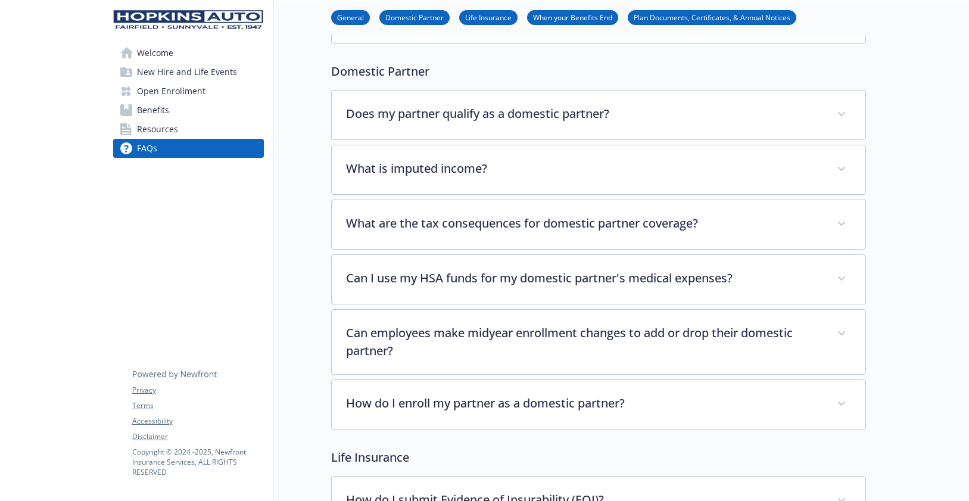
click at [908, 155] on div at bounding box center [918, 451] width 104 height 1387
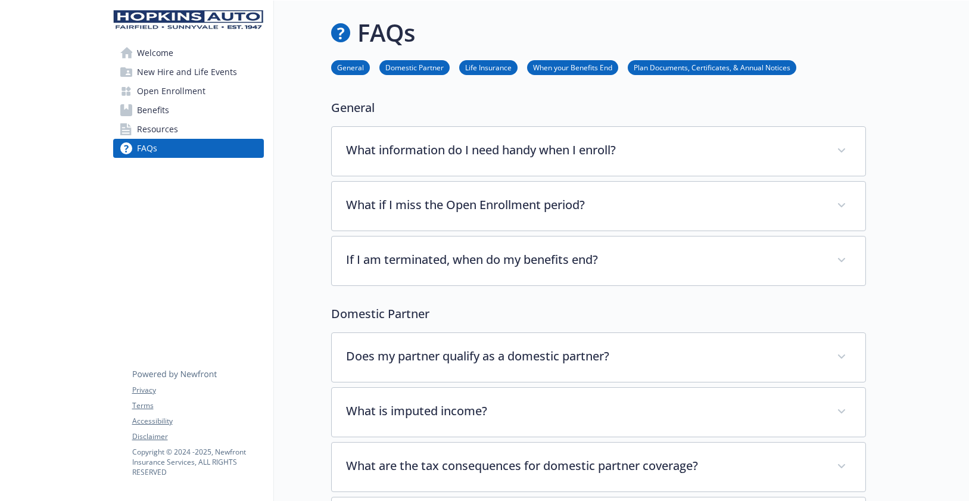
click at [164, 111] on span "Benefits" at bounding box center [153, 110] width 32 height 19
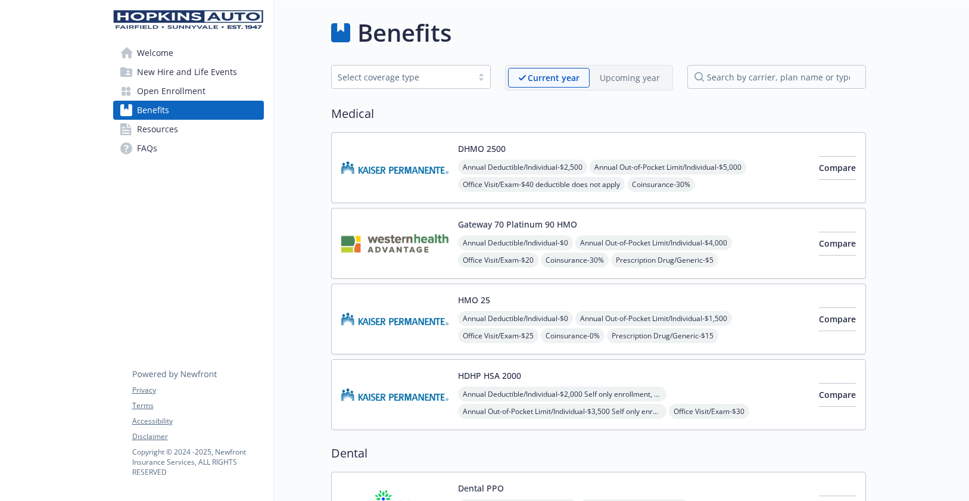
click at [624, 82] on p "Upcoming year" at bounding box center [630, 78] width 60 height 13
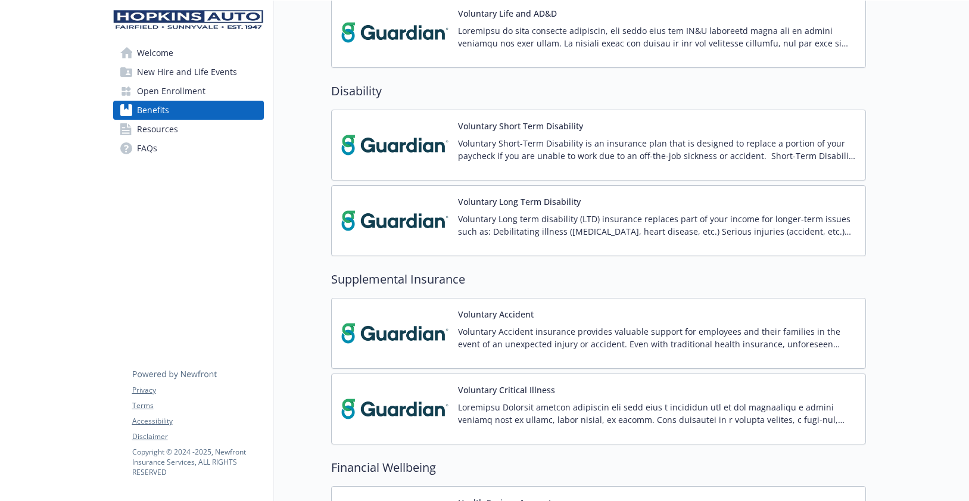
scroll to position [1251, 0]
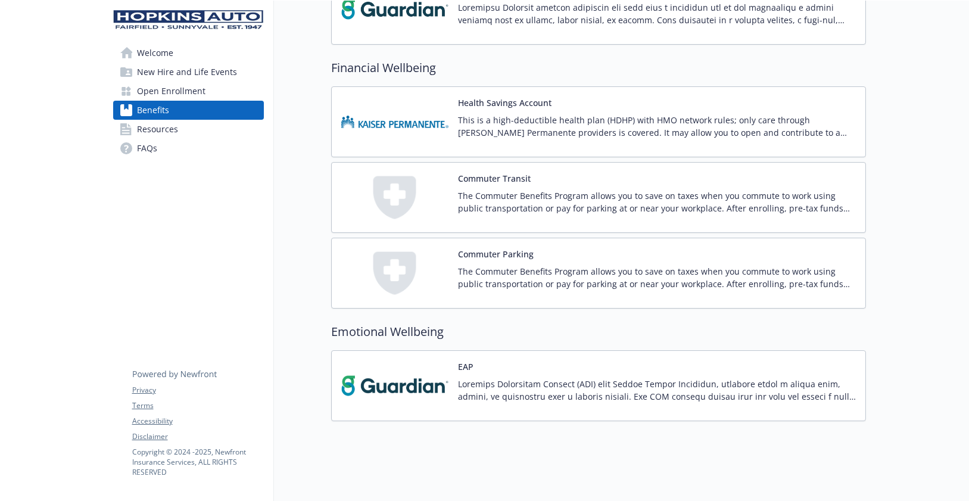
click at [178, 72] on span "New Hire and Life Events" at bounding box center [187, 72] width 100 height 19
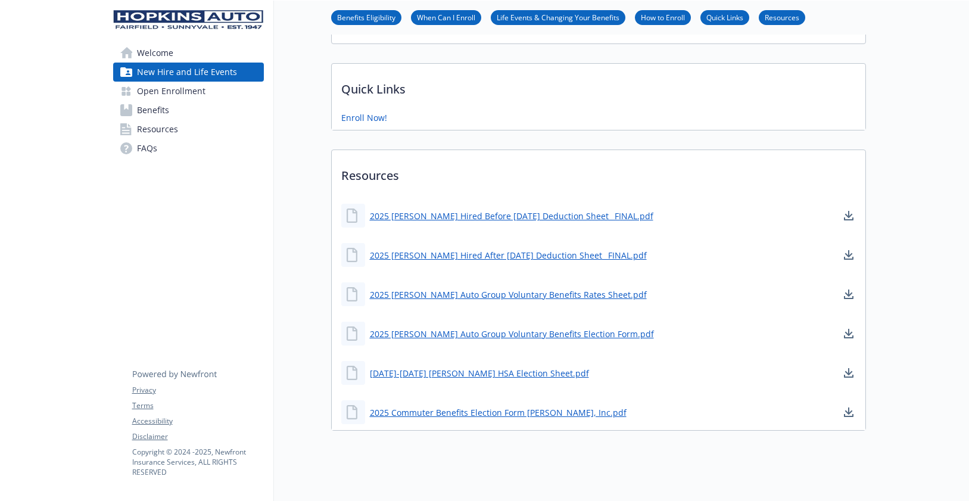
scroll to position [463, 0]
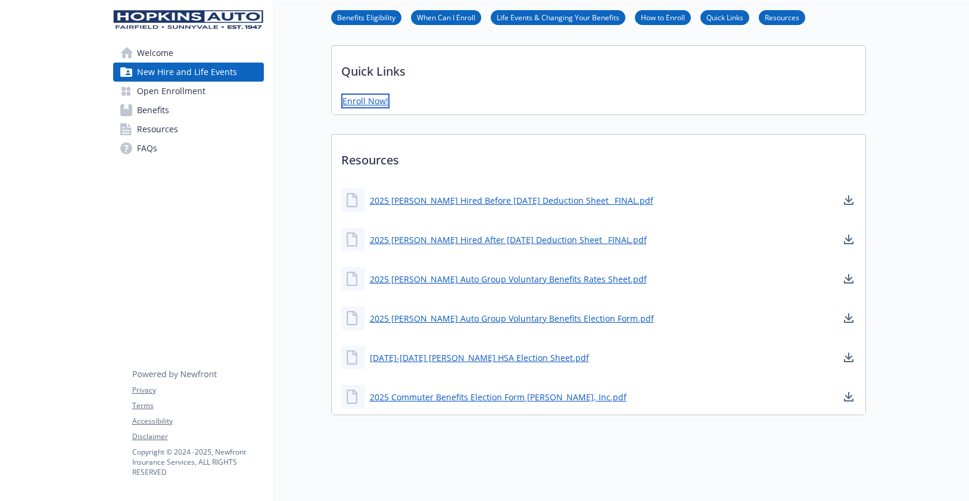
click at [370, 94] on link "Enroll Now!" at bounding box center [365, 101] width 48 height 15
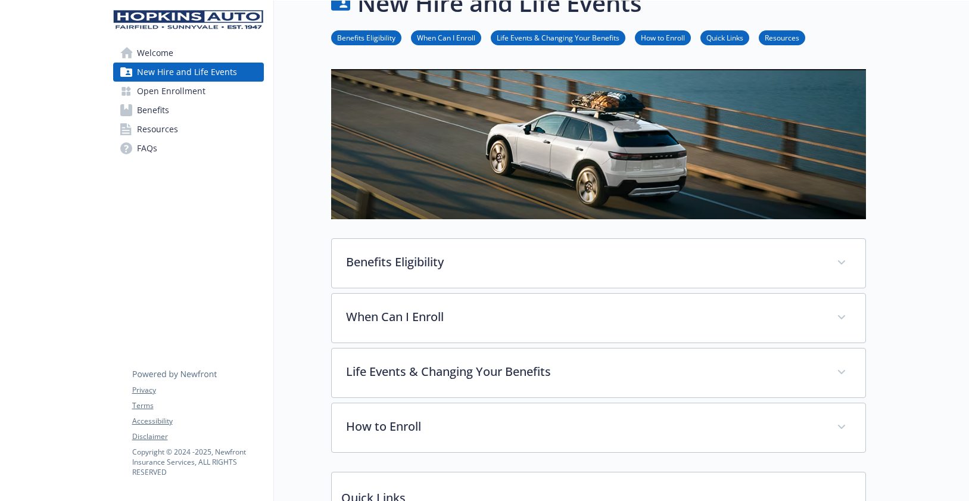
scroll to position [0, 0]
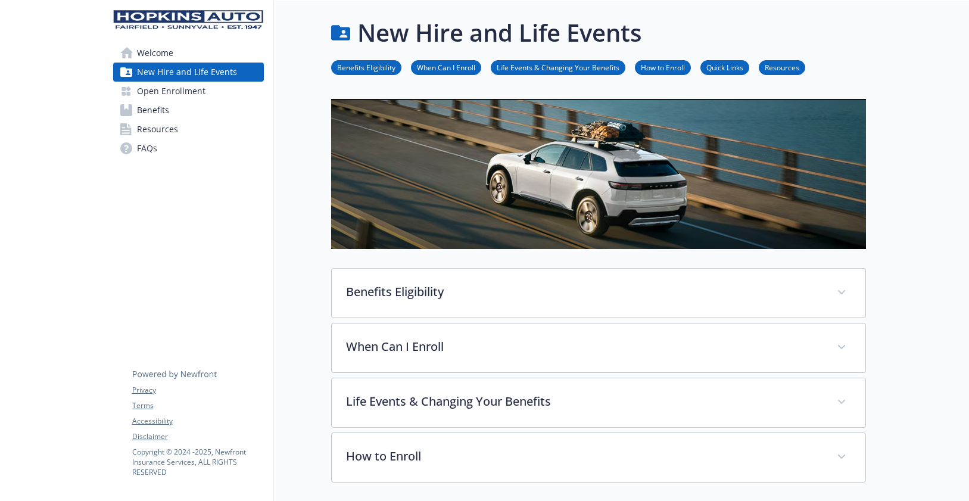
click at [159, 46] on span "Welcome" at bounding box center [155, 52] width 36 height 19
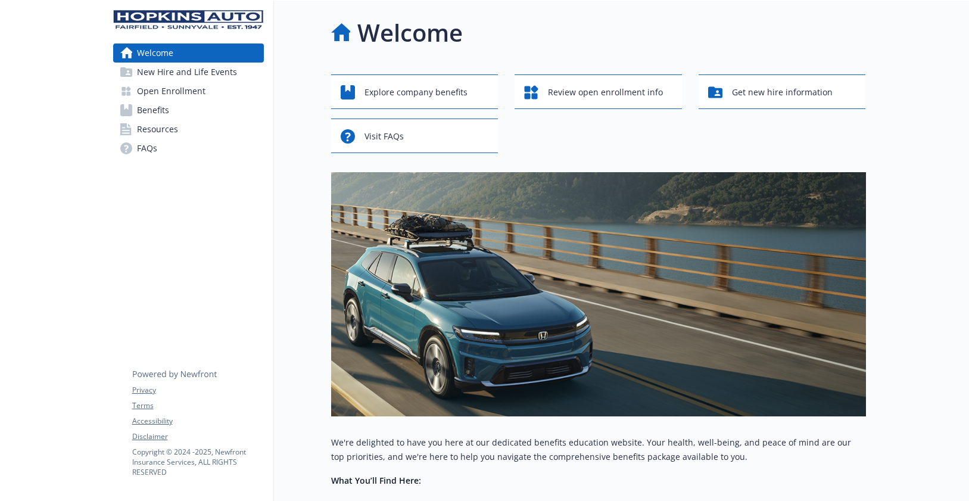
click at [202, 91] on span "Open Enrollment" at bounding box center [171, 91] width 69 height 19
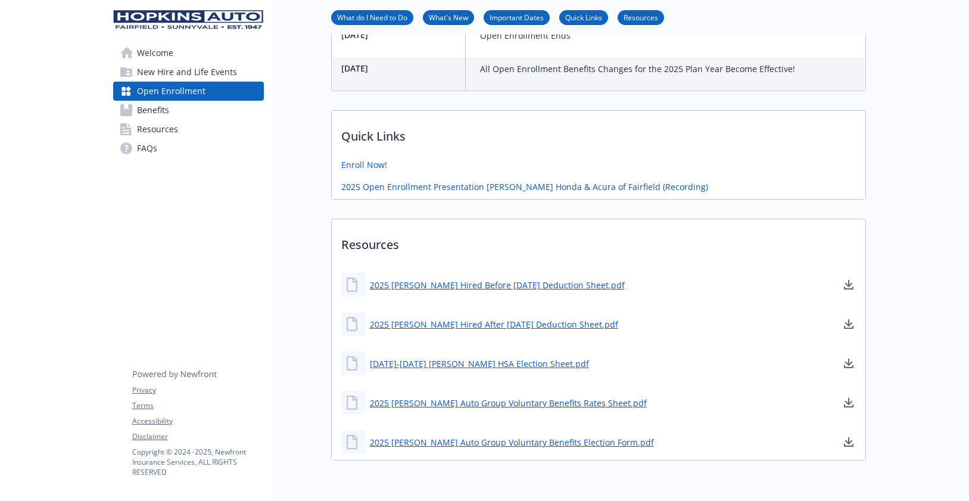
scroll to position [695, 0]
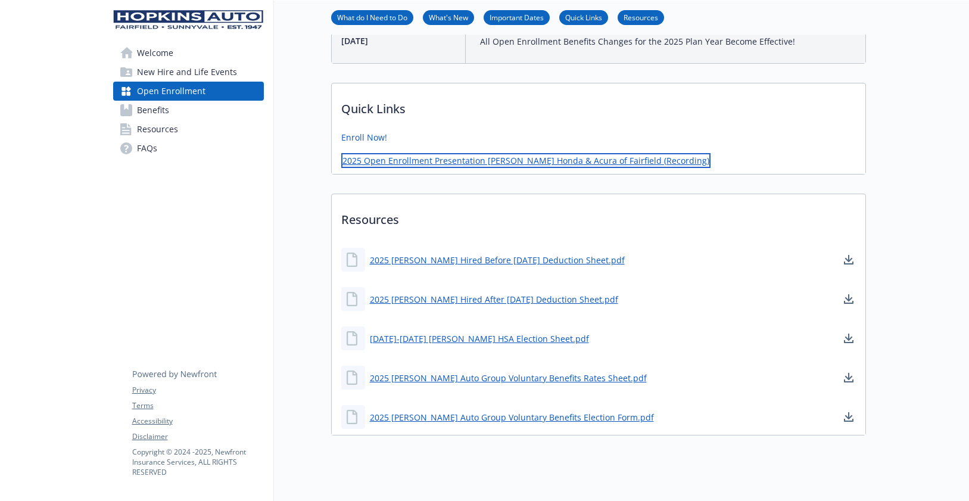
click at [484, 168] on link "2025 Open Enrollment Presentation [PERSON_NAME] Honda & Acura of Fairfield (Rec…" at bounding box center [525, 160] width 369 height 15
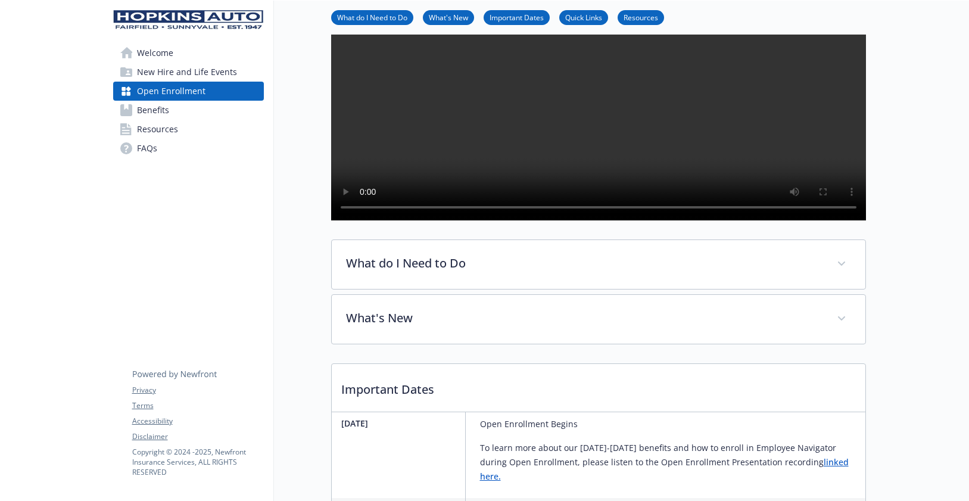
scroll to position [0, 0]
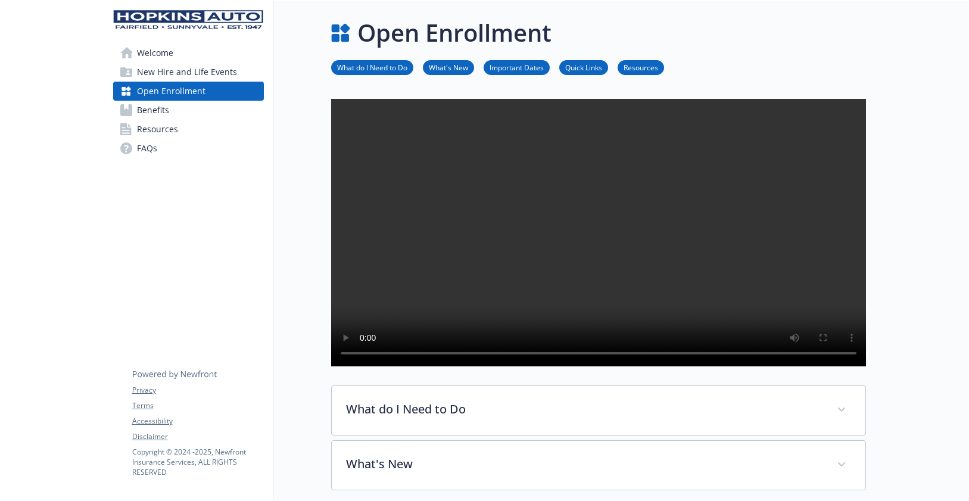
click at [158, 54] on span "Welcome" at bounding box center [155, 52] width 36 height 19
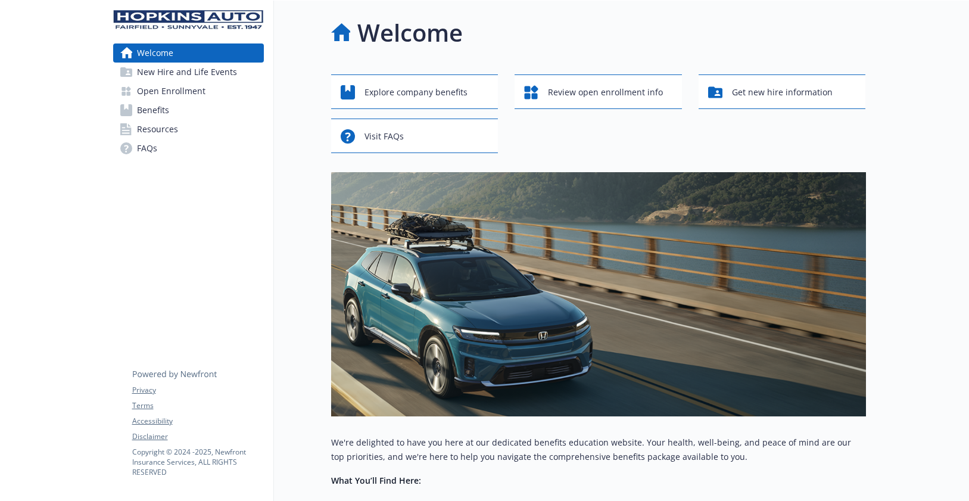
click at [190, 92] on span "Open Enrollment" at bounding box center [171, 91] width 69 height 19
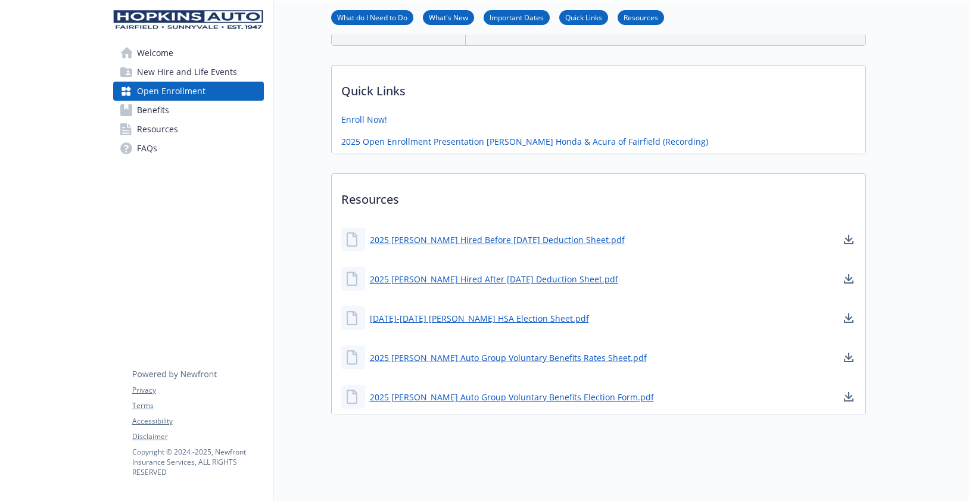
scroll to position [744, 0]
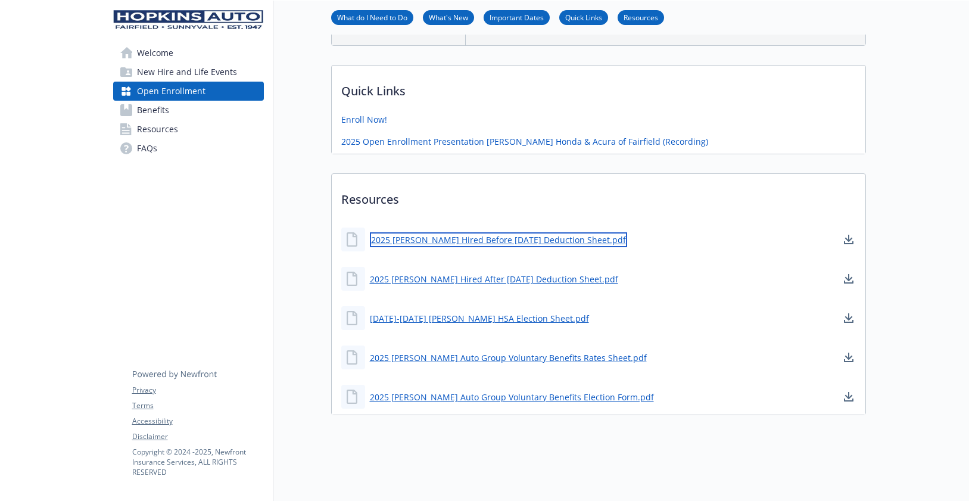
click at [520, 232] on link "2025 [PERSON_NAME] Hired Before [DATE] Deduction Sheet.pdf" at bounding box center [498, 239] width 257 height 15
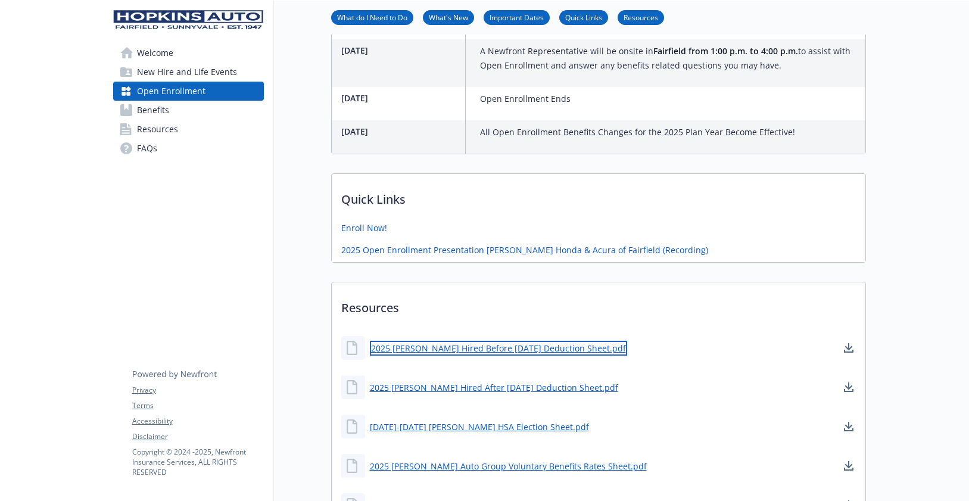
scroll to position [327, 0]
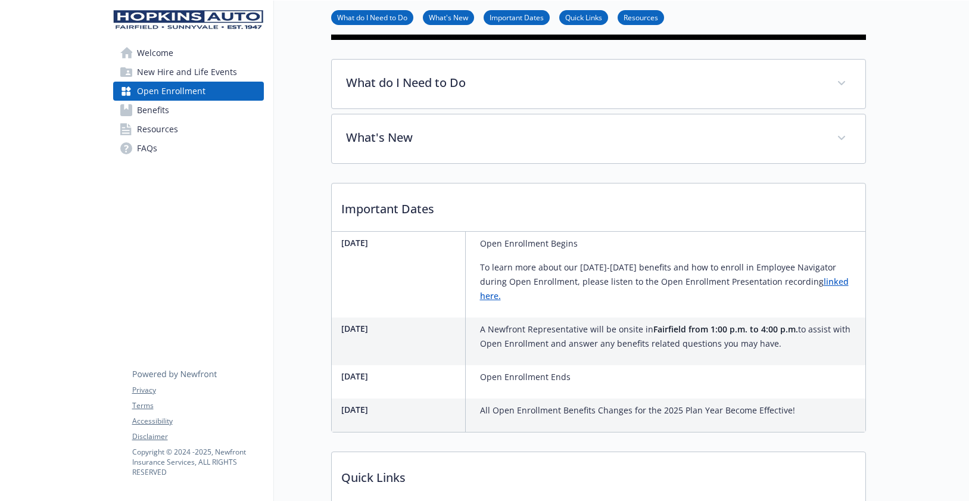
click at [158, 107] on span "Benefits" at bounding box center [153, 110] width 32 height 19
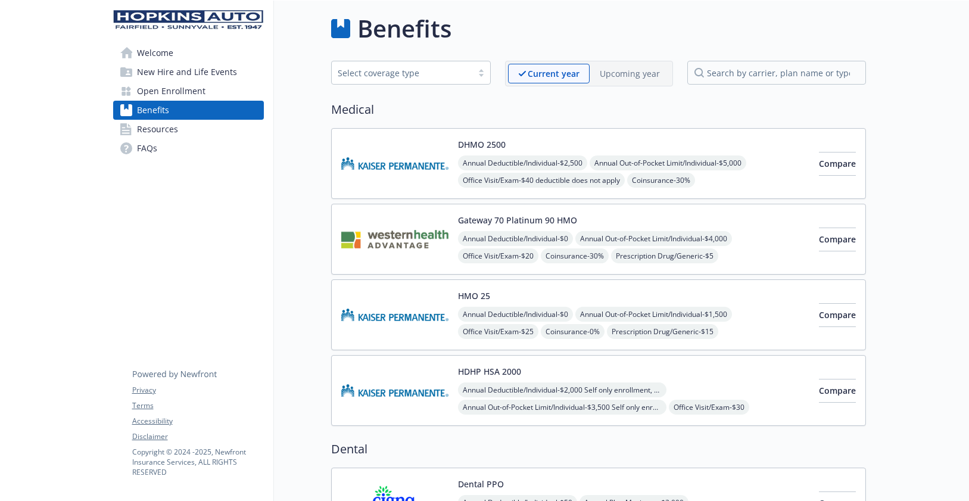
scroll to position [17, 0]
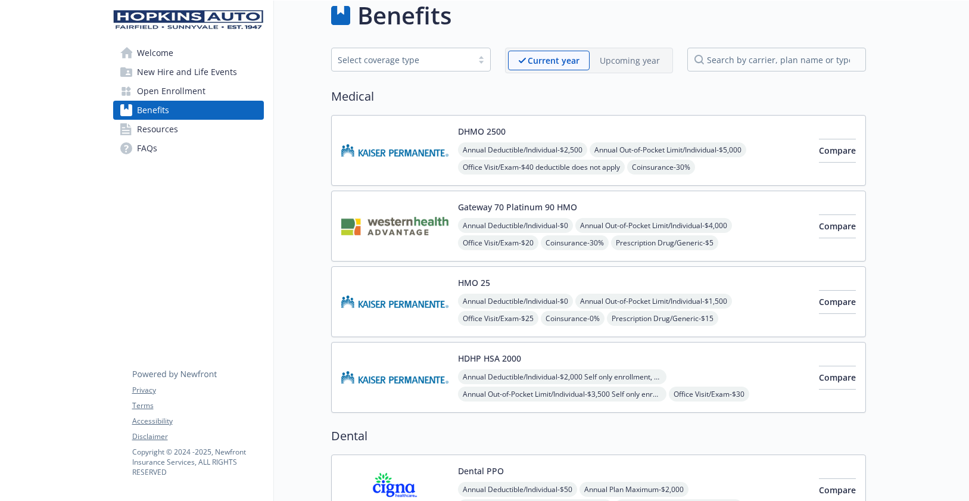
click at [622, 66] on p "Upcoming year" at bounding box center [630, 60] width 60 height 13
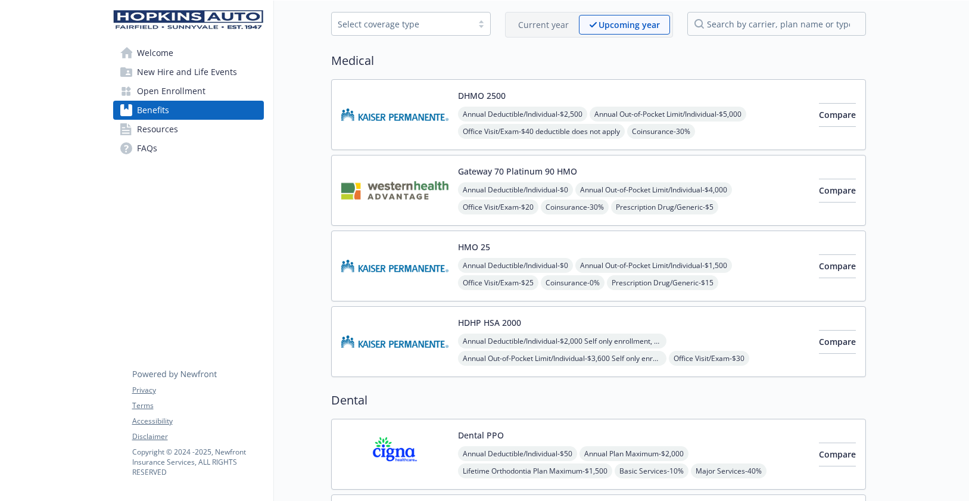
scroll to position [60, 0]
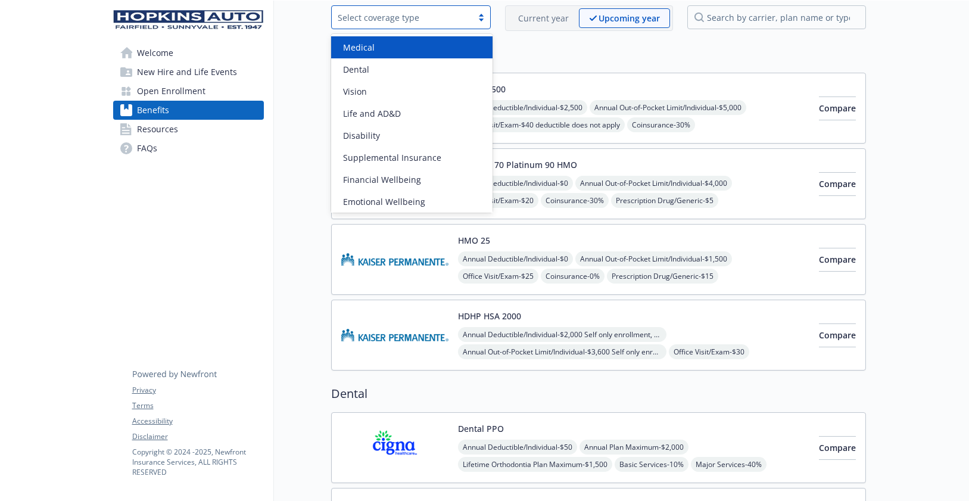
click at [381, 15] on div "Select coverage type" at bounding box center [402, 17] width 129 height 13
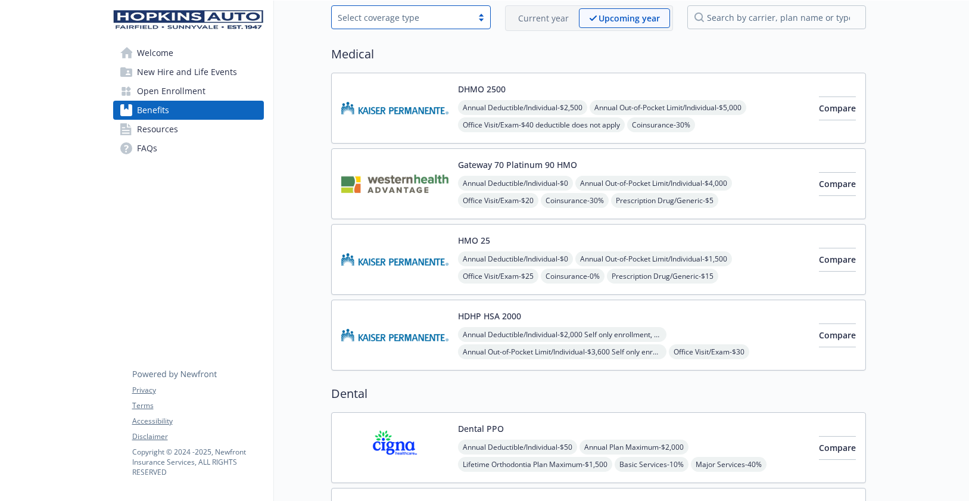
click at [389, 16] on div "Select coverage type" at bounding box center [402, 17] width 129 height 13
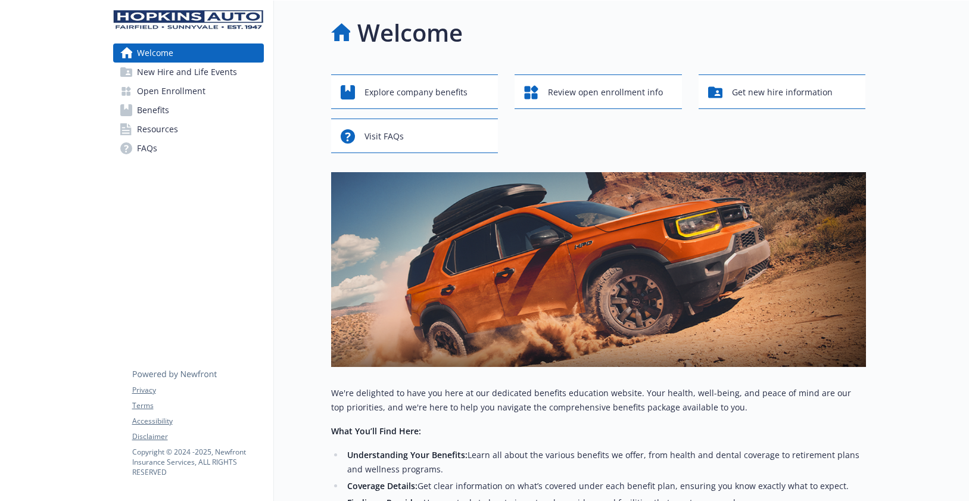
click at [189, 70] on span "New Hire and Life Events" at bounding box center [187, 72] width 100 height 19
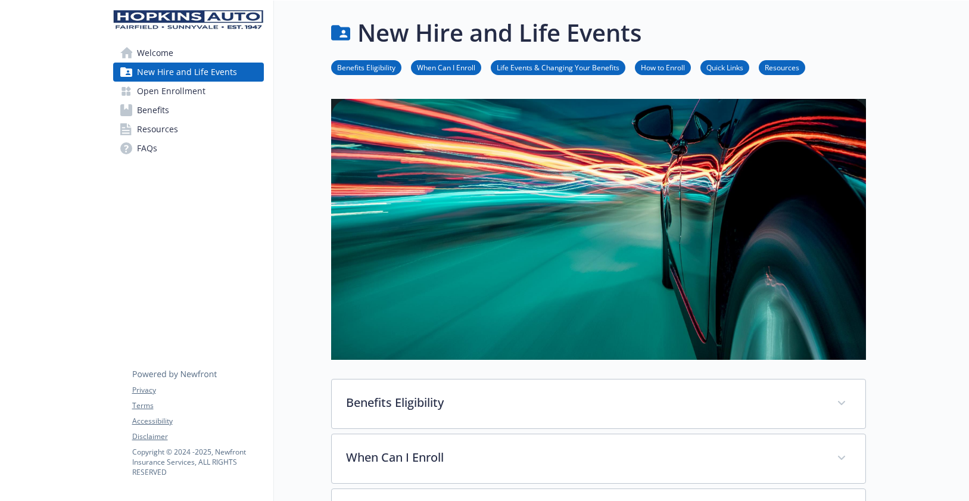
click at [170, 94] on span "Open Enrollment" at bounding box center [171, 91] width 69 height 19
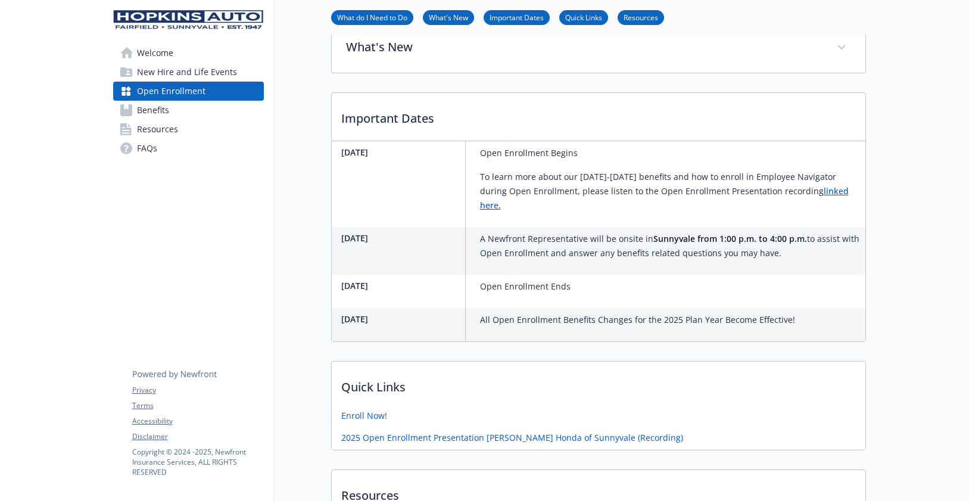
scroll to position [278, 0]
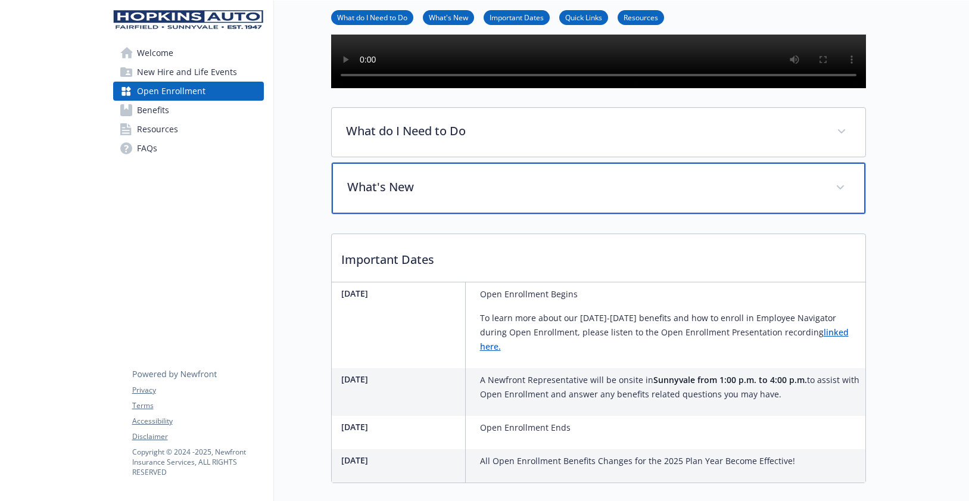
click at [791, 196] on p "What's New" at bounding box center [584, 187] width 474 height 18
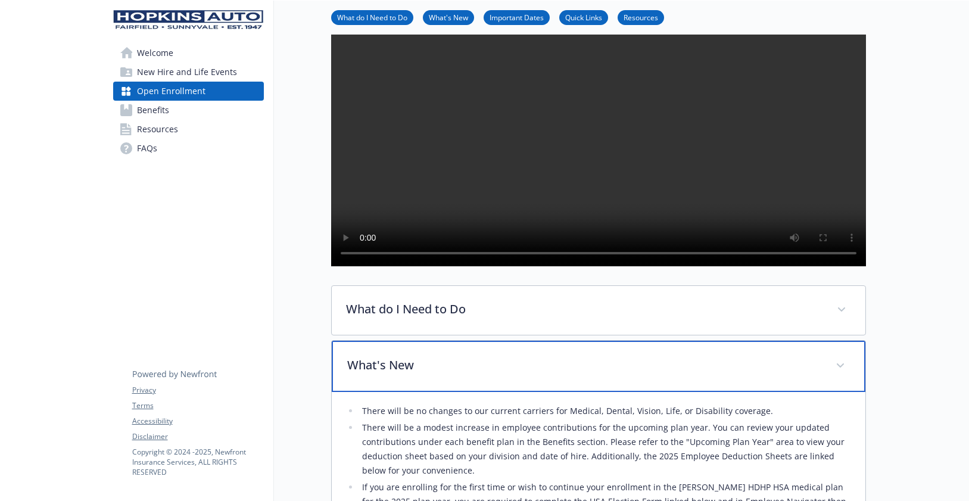
scroll to position [139, 0]
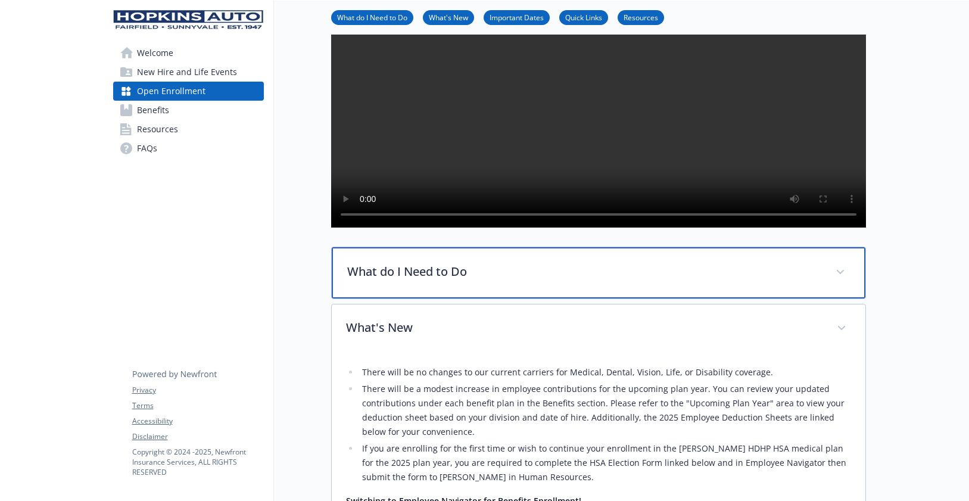
click at [689, 299] on div "What do I Need to Do" at bounding box center [599, 272] width 534 height 51
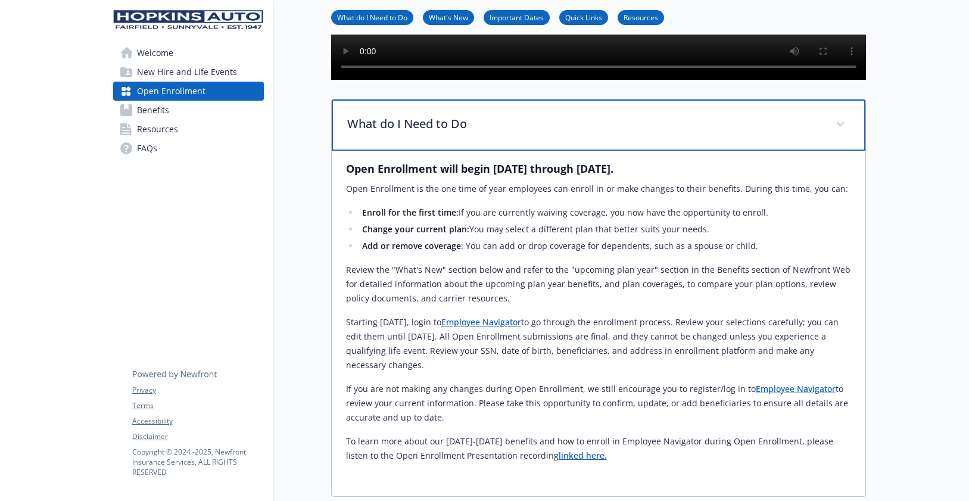
scroll to position [0, 0]
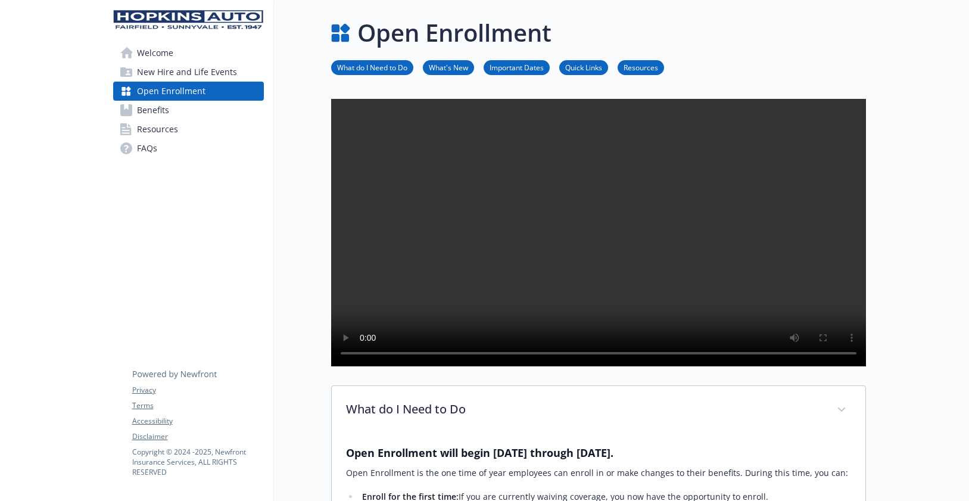
click at [153, 108] on span "Benefits" at bounding box center [153, 110] width 32 height 19
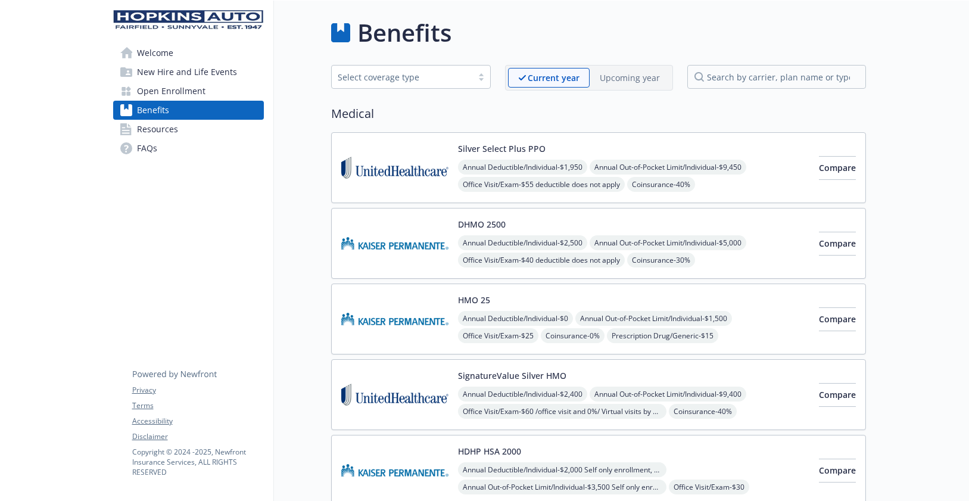
click at [643, 80] on p "Upcoming year" at bounding box center [630, 78] width 60 height 13
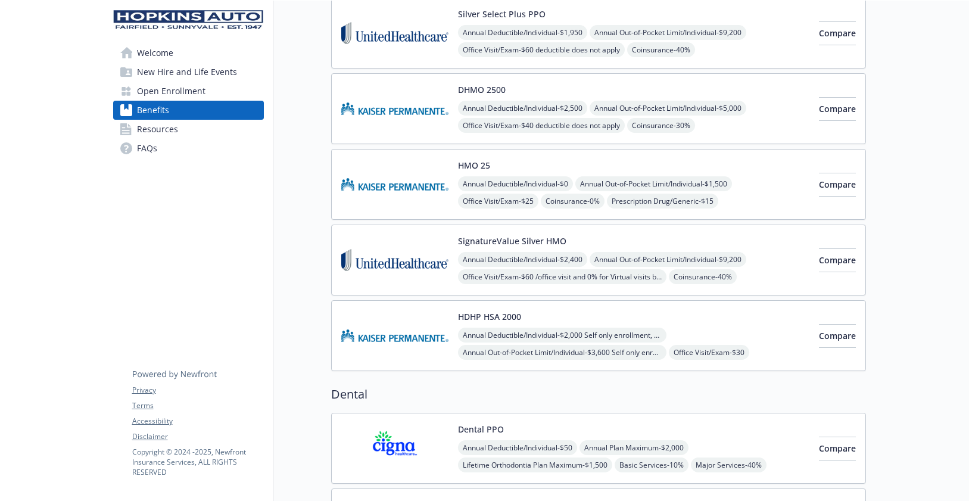
scroll to position [174, 0]
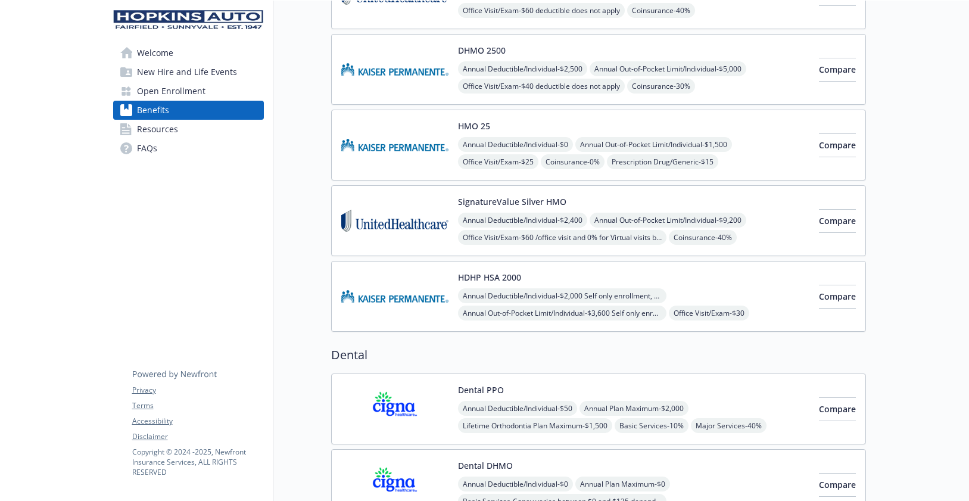
click at [150, 94] on span "Open Enrollment" at bounding box center [171, 91] width 69 height 19
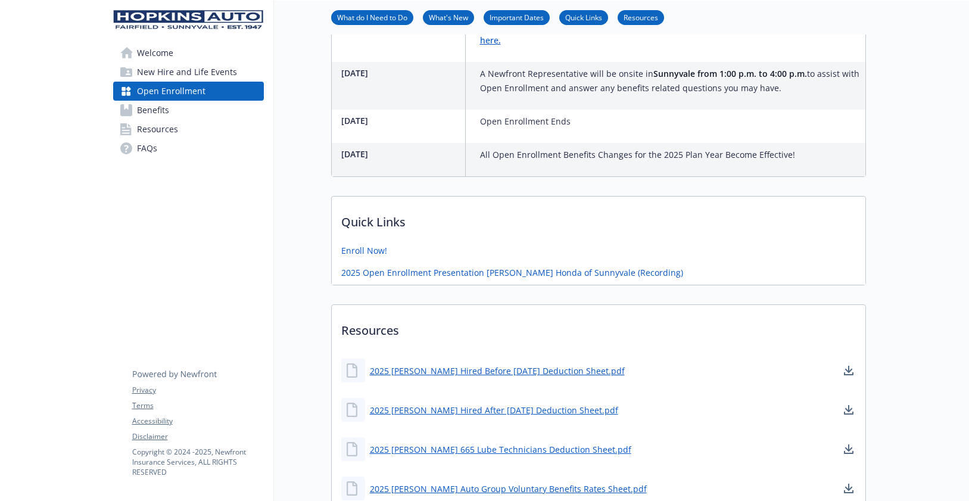
scroll to position [730, 0]
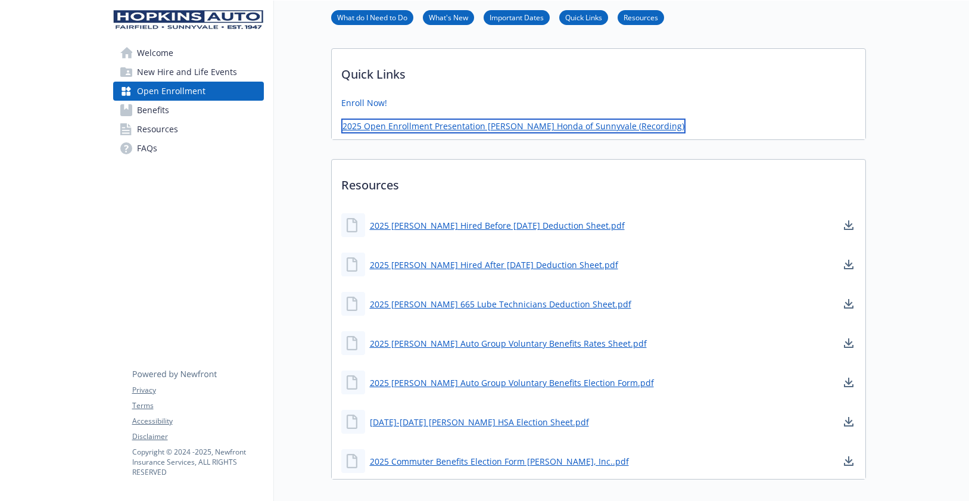
click at [528, 133] on link "2025 Open Enrollment Presentation [PERSON_NAME] Honda of Sunnyvale (Recording)" at bounding box center [513, 126] width 344 height 15
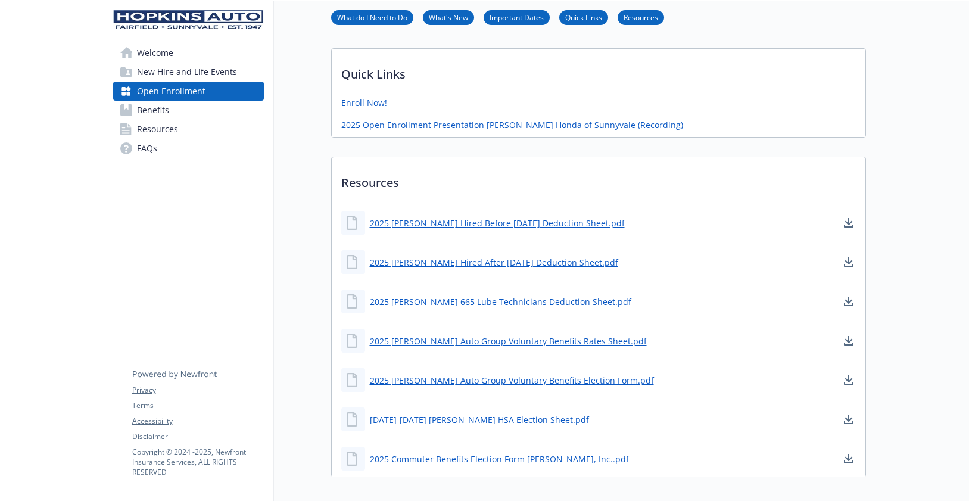
click at [148, 52] on span "Welcome" at bounding box center [155, 52] width 36 height 19
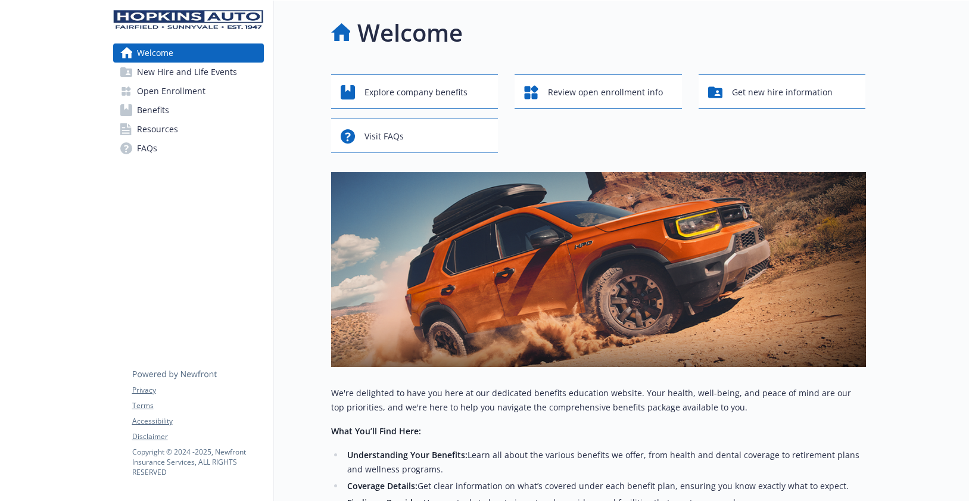
click at [157, 90] on span "Open Enrollment" at bounding box center [171, 91] width 69 height 19
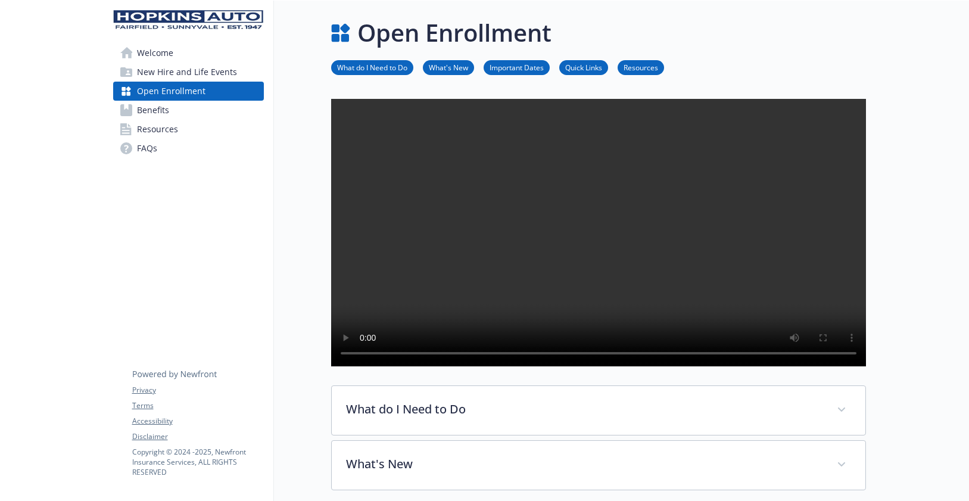
click at [153, 110] on span "Benefits" at bounding box center [153, 110] width 32 height 19
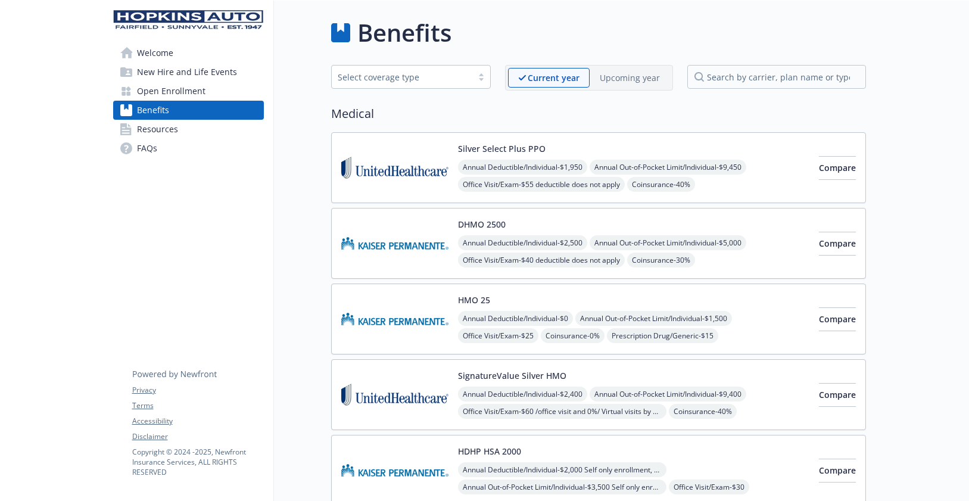
click at [159, 51] on span "Welcome" at bounding box center [155, 52] width 36 height 19
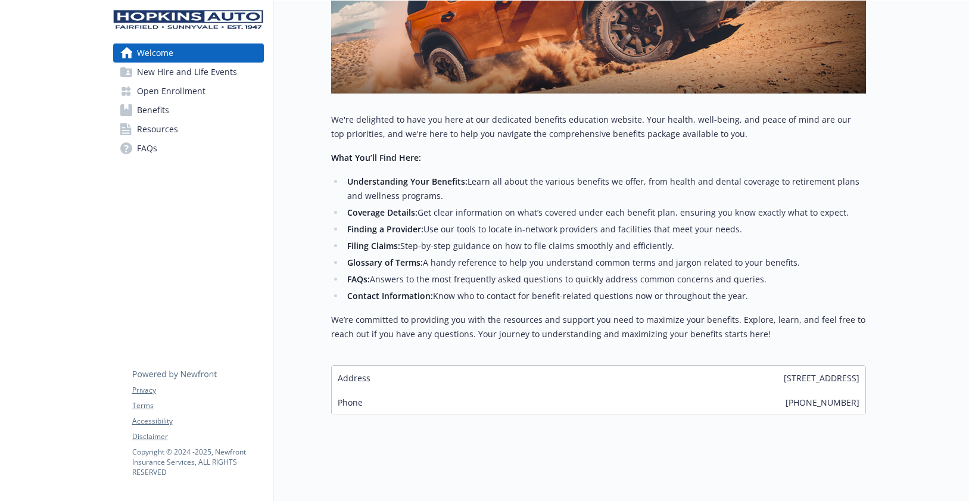
scroll to position [282, 0]
click at [145, 146] on span "FAQs" at bounding box center [147, 148] width 20 height 19
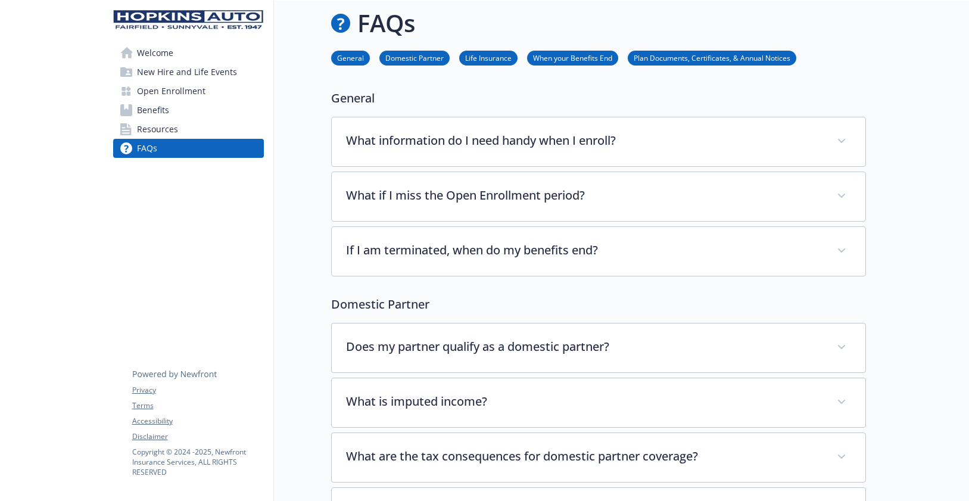
scroll to position [282, 0]
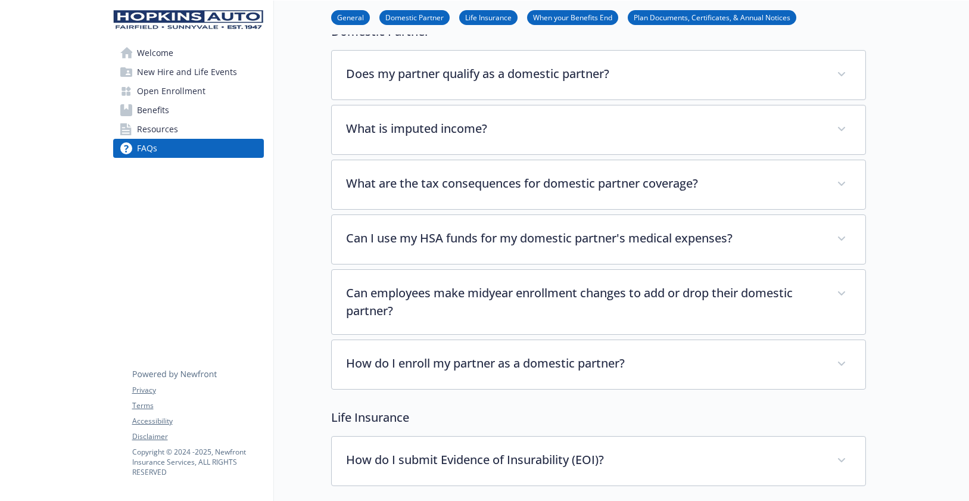
click at [161, 108] on span "Benefits" at bounding box center [153, 110] width 32 height 19
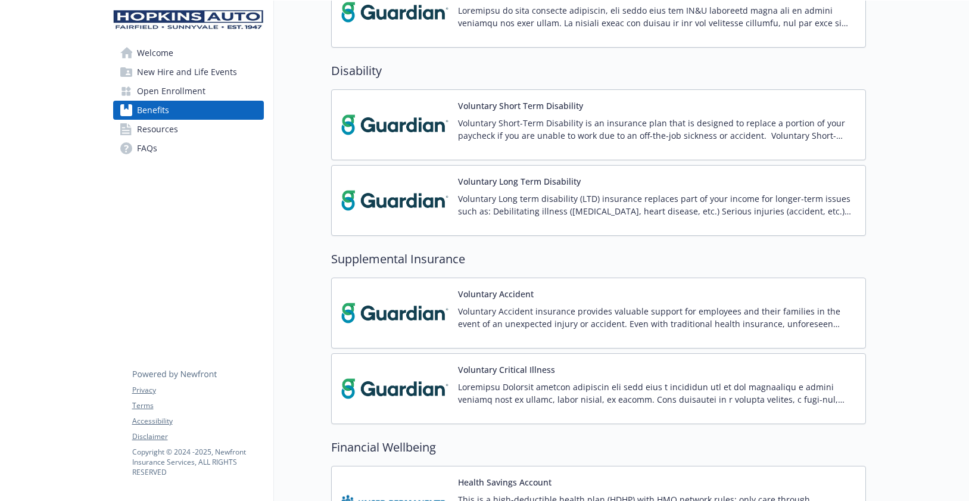
scroll to position [978, 0]
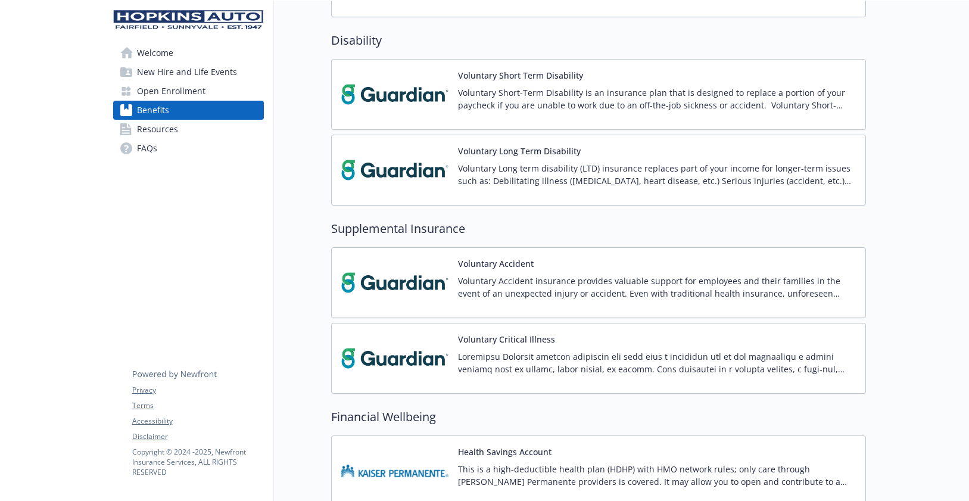
click at [177, 129] on link "Resources" at bounding box center [188, 129] width 151 height 19
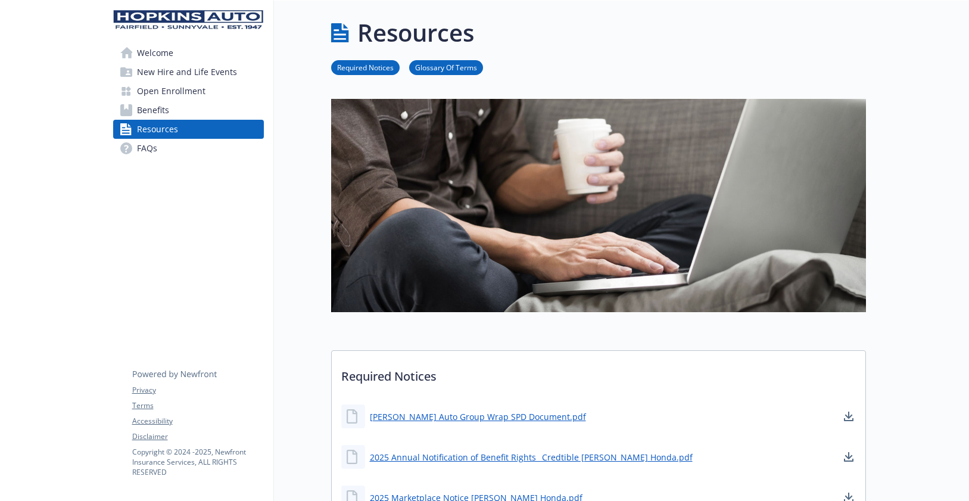
click at [182, 92] on span "Open Enrollment" at bounding box center [171, 91] width 69 height 19
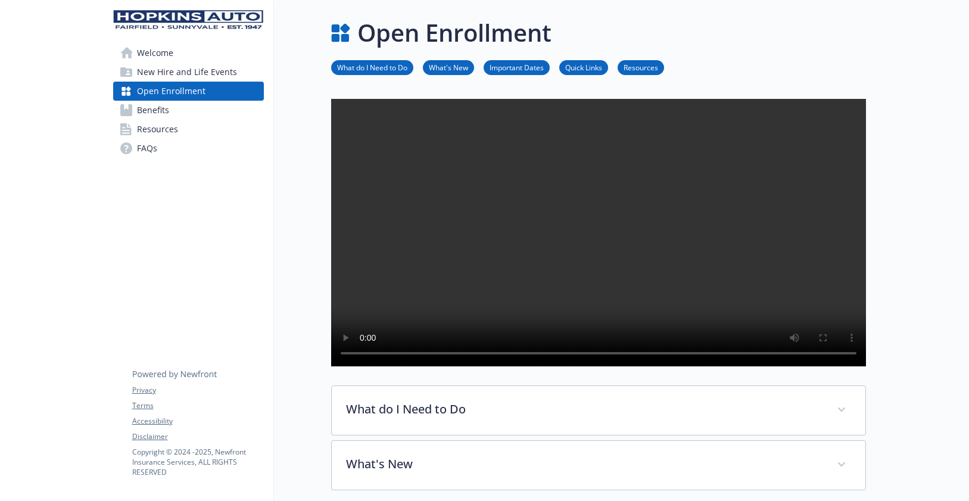
click at [216, 72] on span "New Hire and Life Events" at bounding box center [187, 72] width 100 height 19
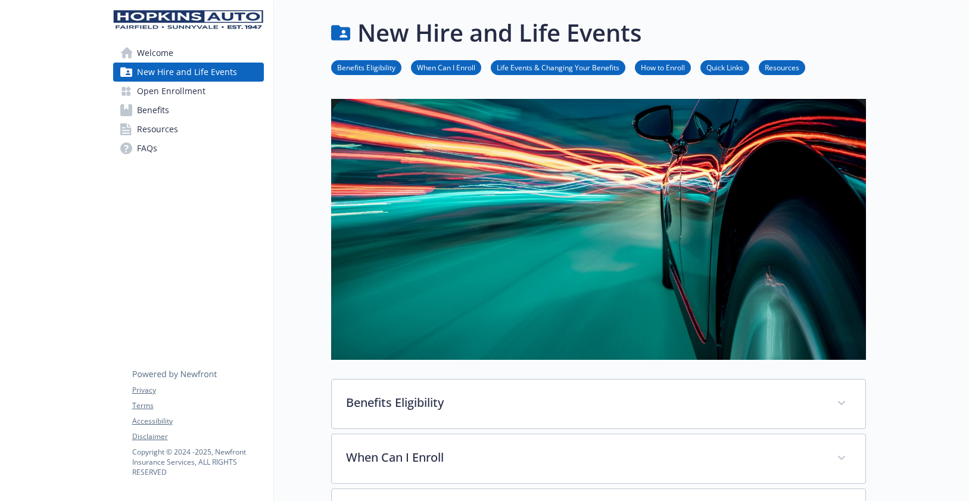
click at [165, 52] on span "Welcome" at bounding box center [155, 52] width 36 height 19
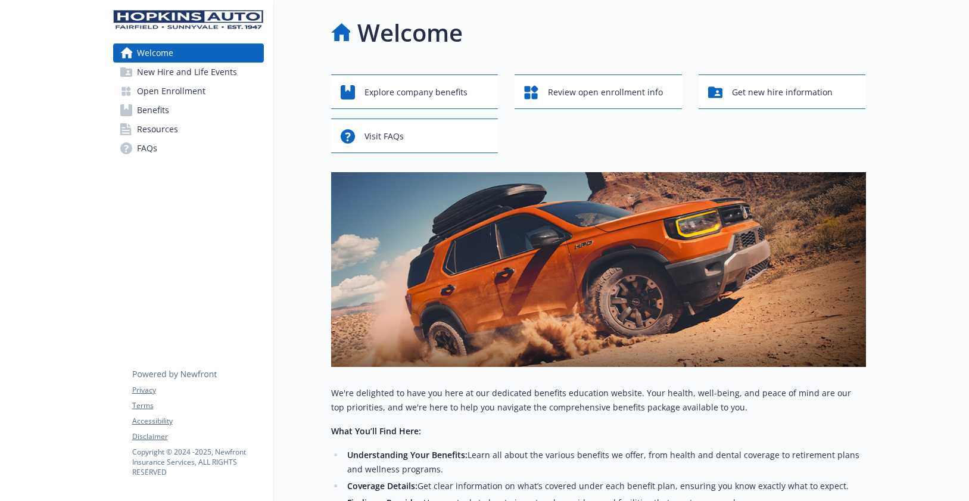
click at [201, 88] on span "Open Enrollment" at bounding box center [171, 91] width 69 height 19
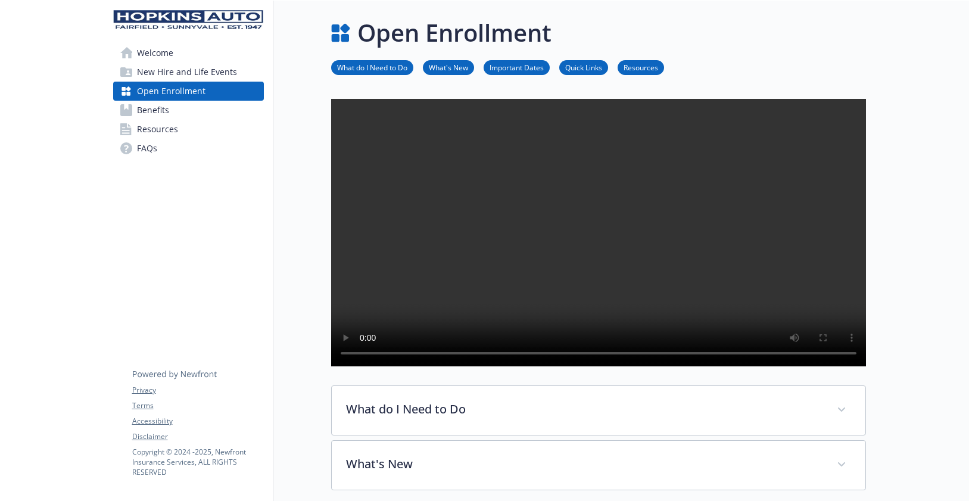
click at [167, 114] on span "Benefits" at bounding box center [153, 110] width 32 height 19
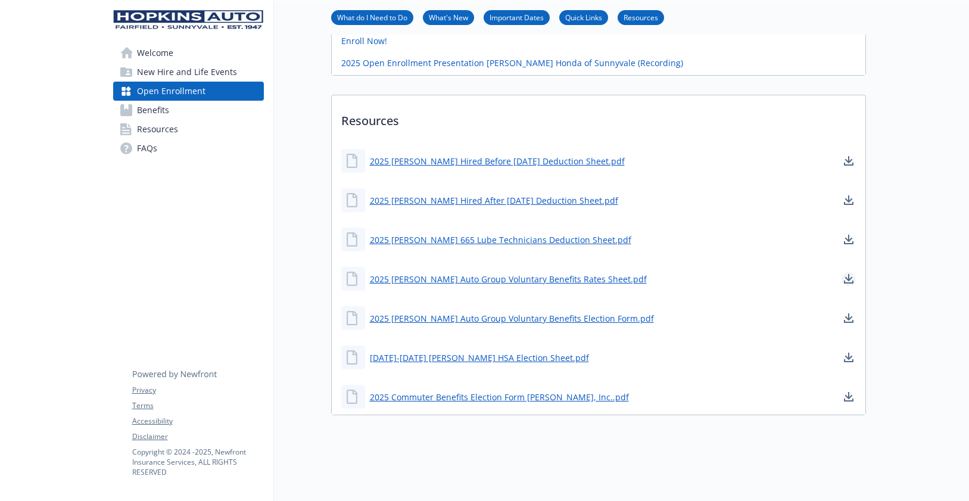
scroll to position [683, 0]
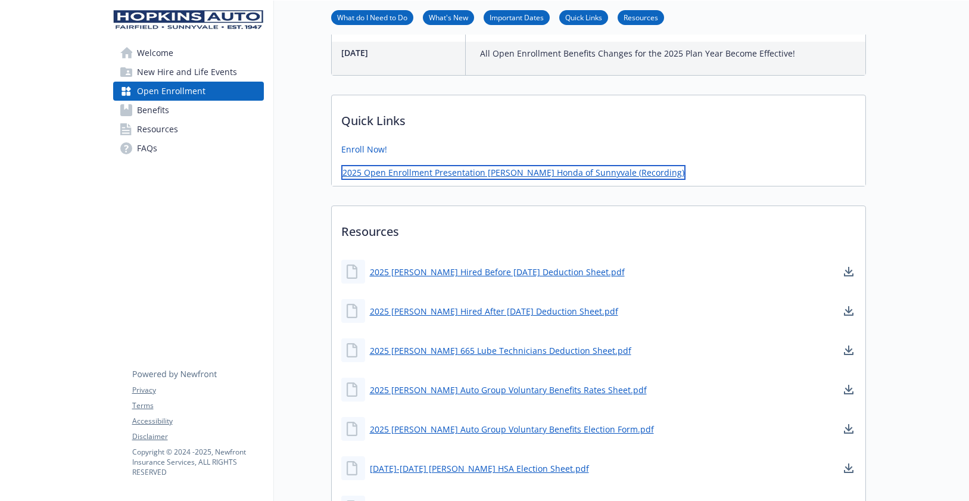
click at [495, 180] on link "2025 Open Enrollment Presentation [PERSON_NAME] Honda of Sunnyvale (Recording)" at bounding box center [513, 172] width 344 height 15
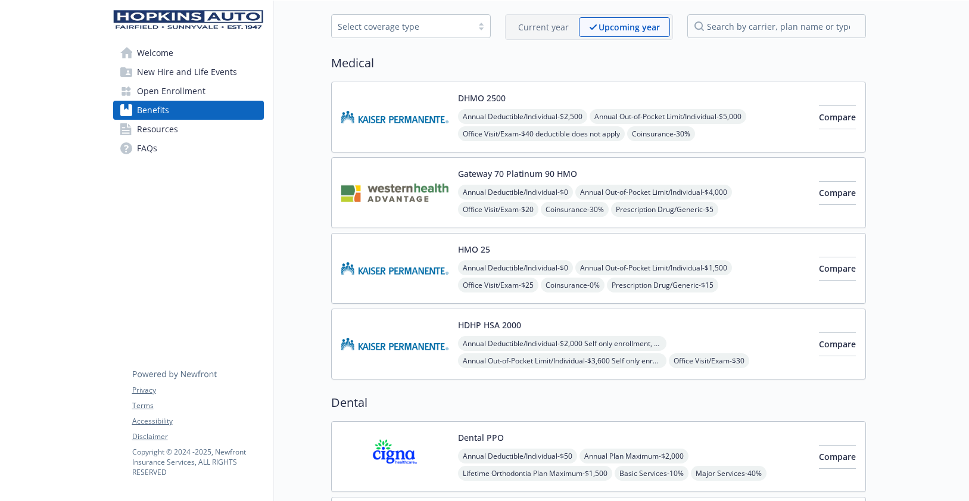
click at [154, 57] on span "Welcome" at bounding box center [155, 52] width 36 height 19
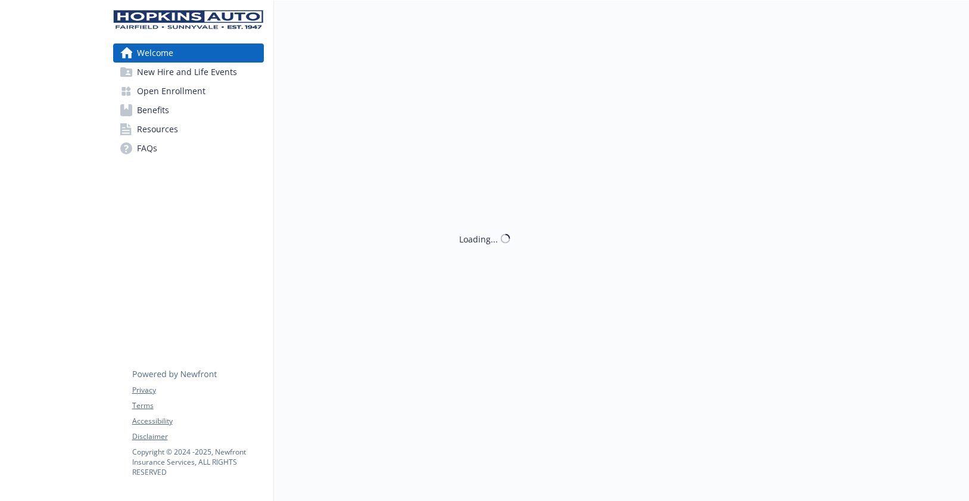
scroll to position [51, 0]
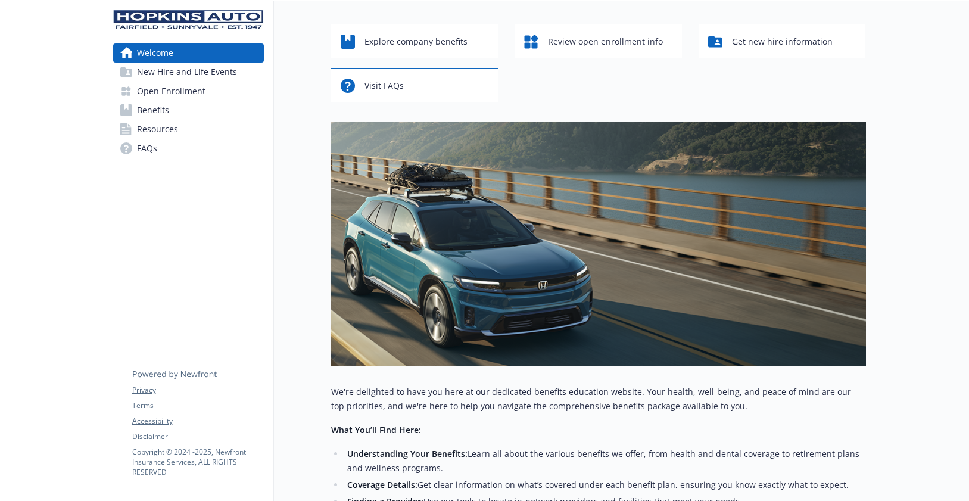
click at [167, 92] on span "Open Enrollment" at bounding box center [171, 91] width 69 height 19
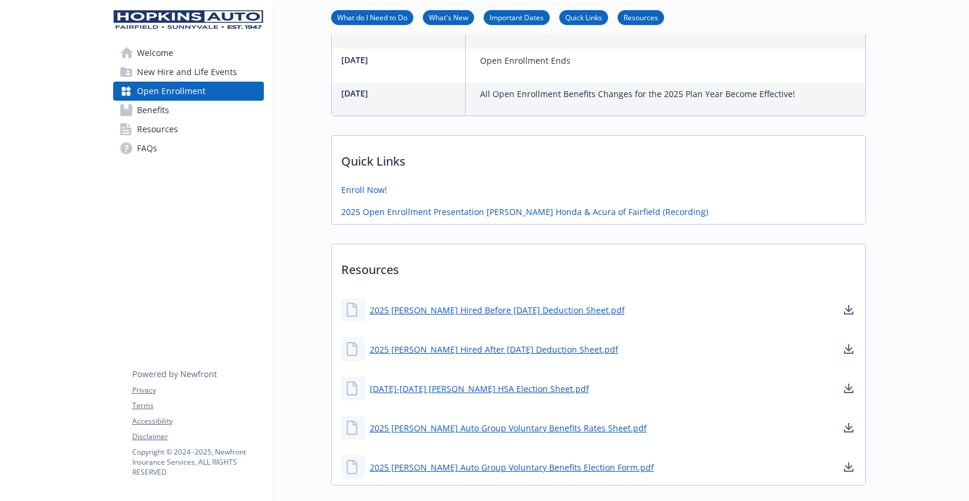
scroll to position [744, 0]
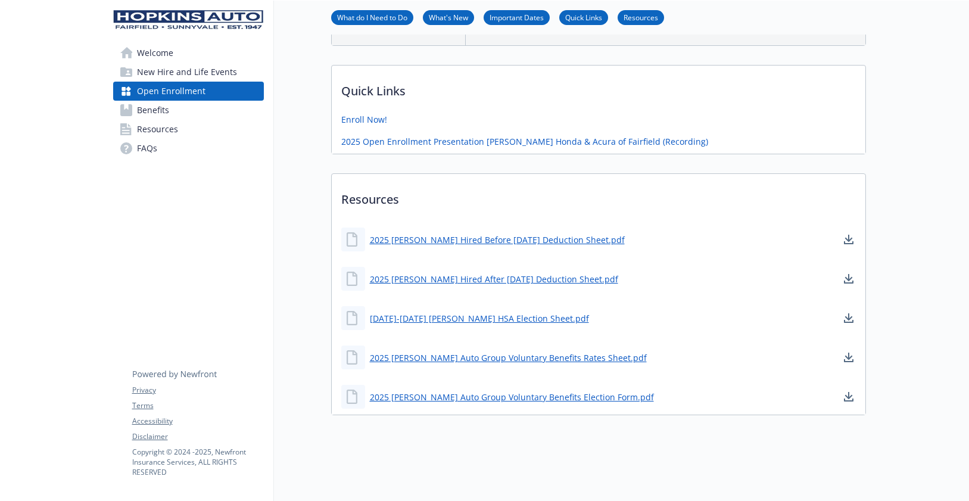
click at [173, 107] on link "Benefits" at bounding box center [188, 110] width 151 height 19
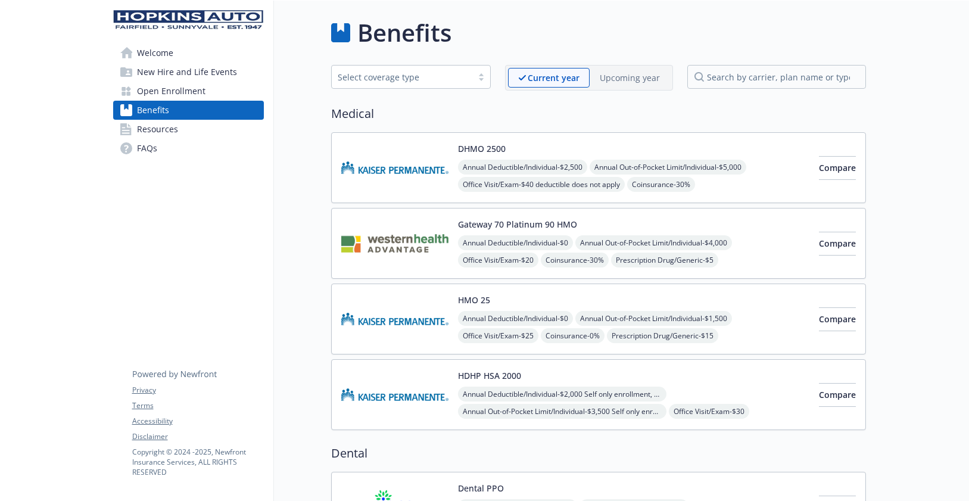
click at [629, 77] on p "Upcoming year" at bounding box center [630, 78] width 60 height 13
click at [546, 79] on p "Current year" at bounding box center [543, 78] width 51 height 13
click at [633, 81] on p "Upcoming year" at bounding box center [630, 78] width 60 height 13
click at [538, 74] on p "Current year" at bounding box center [543, 78] width 51 height 13
click at [622, 82] on p "Upcoming year" at bounding box center [630, 78] width 60 height 13
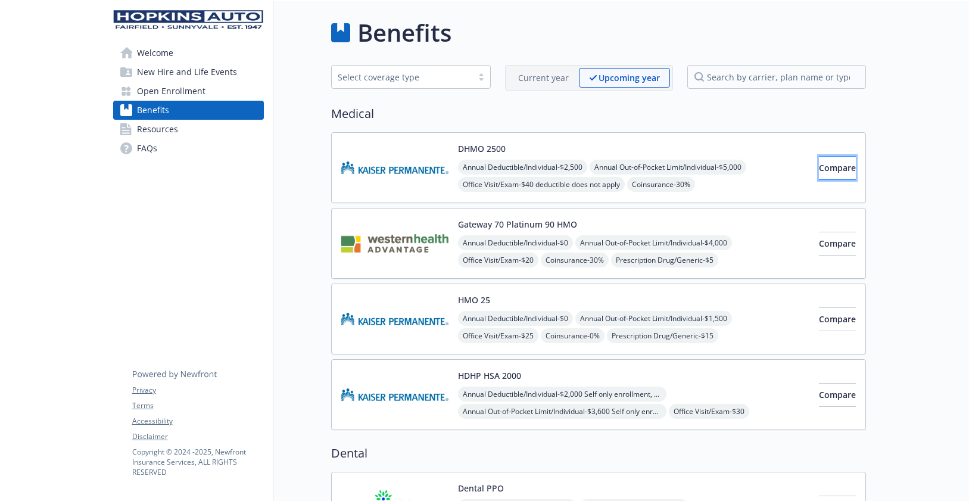
click at [826, 167] on span "Compare" at bounding box center [837, 167] width 37 height 11
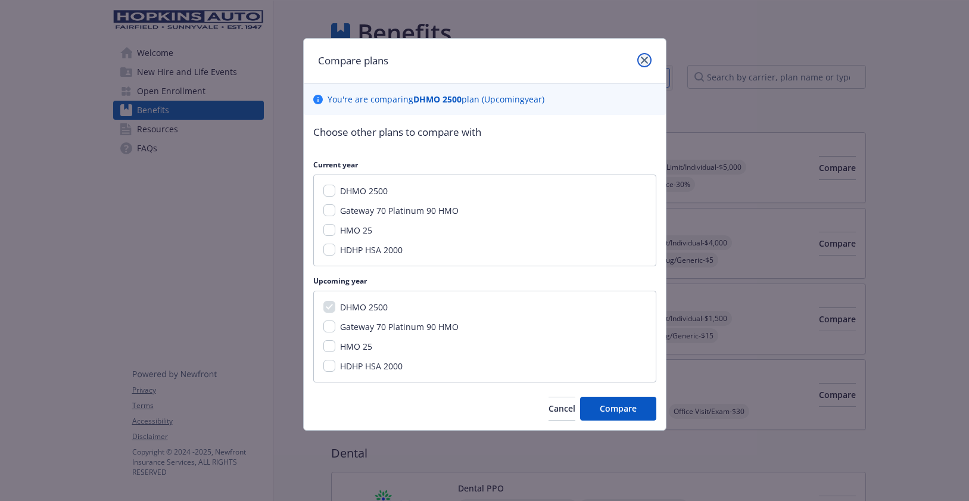
click at [649, 60] on link "close" at bounding box center [645, 60] width 14 height 14
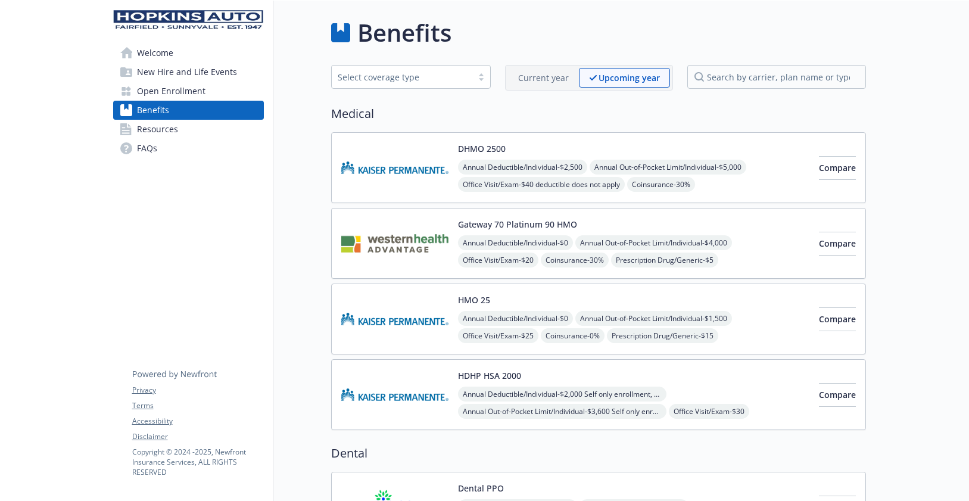
click at [182, 70] on span "New Hire and Life Events" at bounding box center [187, 72] width 100 height 19
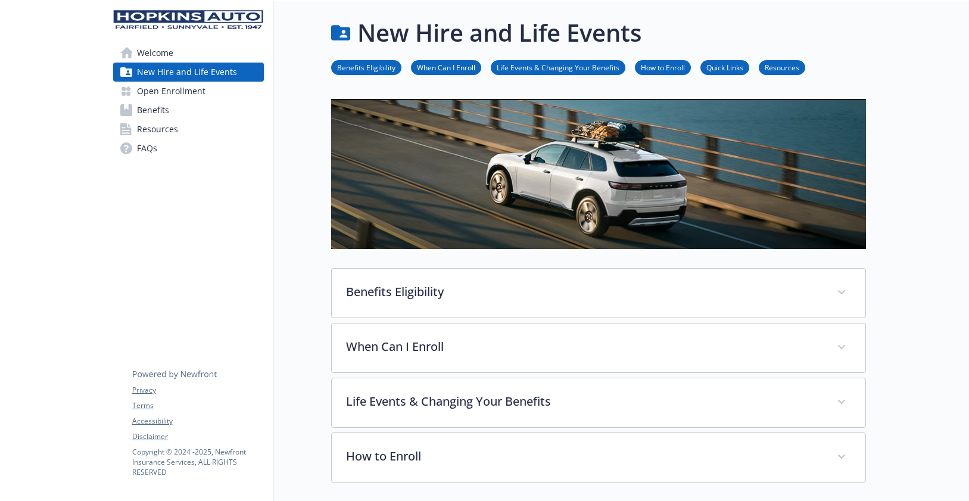
click at [175, 91] on span "Open Enrollment" at bounding box center [171, 91] width 69 height 19
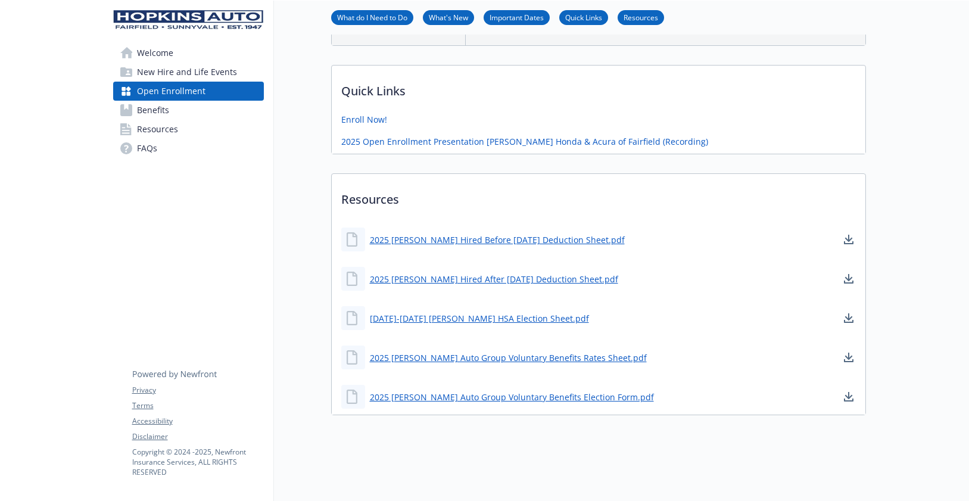
scroll to position [744, 0]
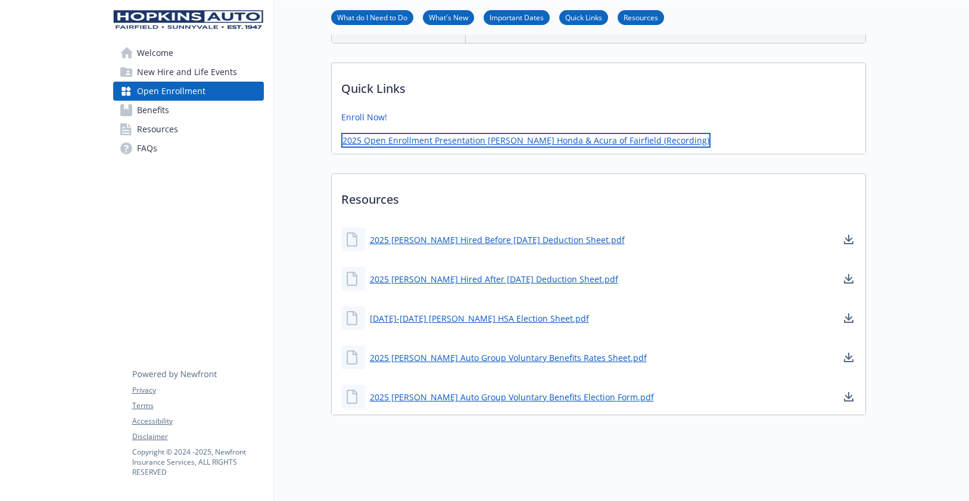
click at [529, 133] on link "2025 Open Enrollment Presentation Steve Hopkins Honda & Acura of Fairfield (Rec…" at bounding box center [525, 140] width 369 height 15
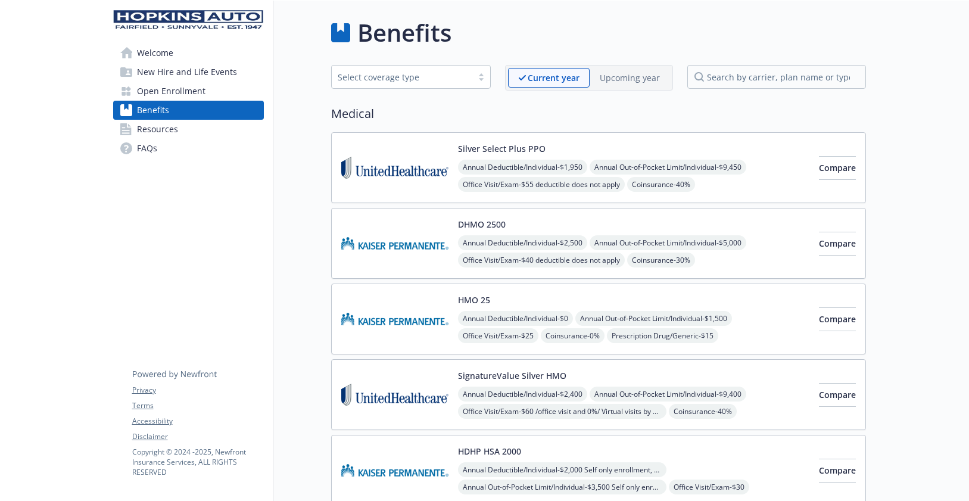
click at [622, 77] on p "Upcoming year" at bounding box center [630, 78] width 60 height 13
